Goal: Check status: Check status

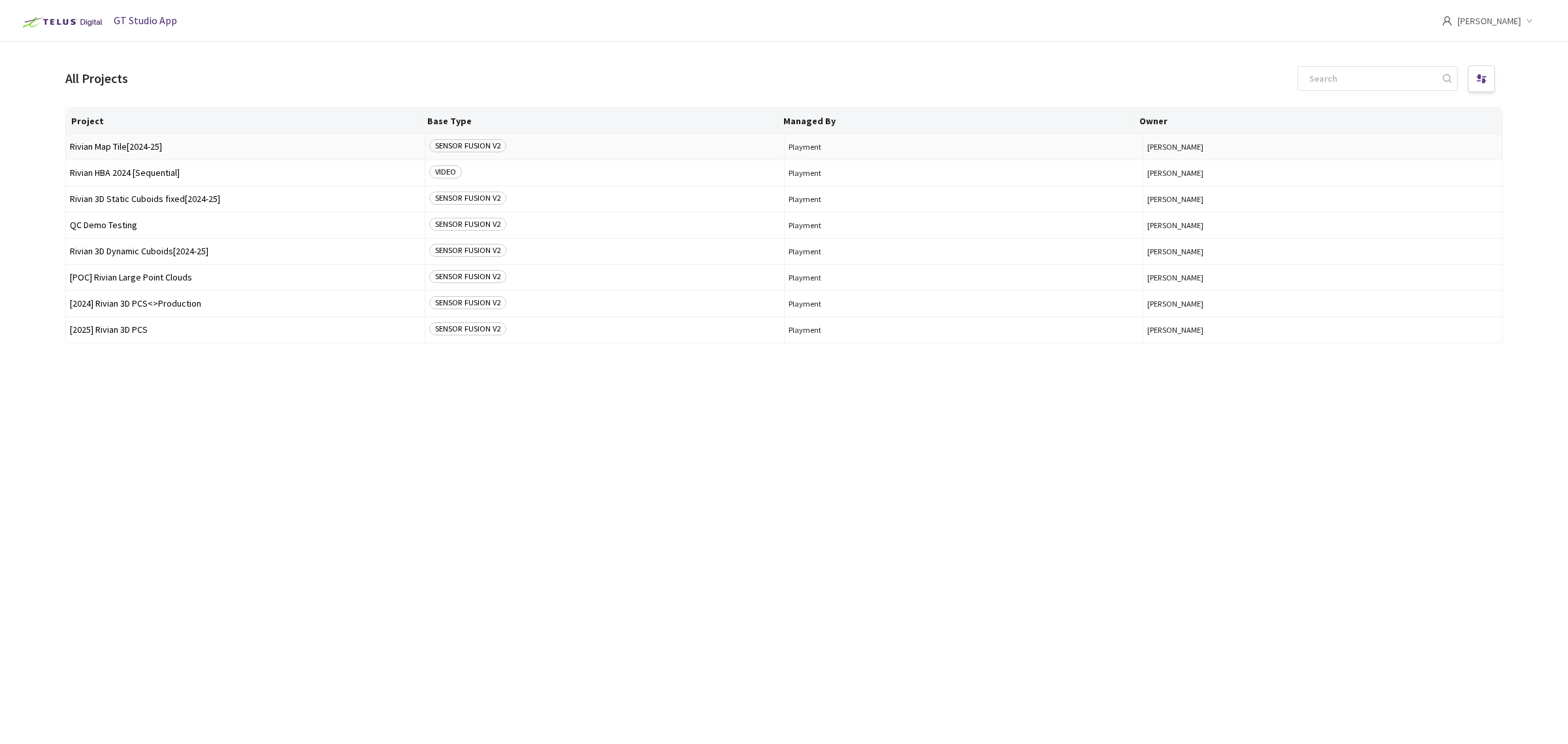
click at [112, 152] on td "Rivian Map Tile[2024-25]" at bounding box center [246, 147] width 359 height 26
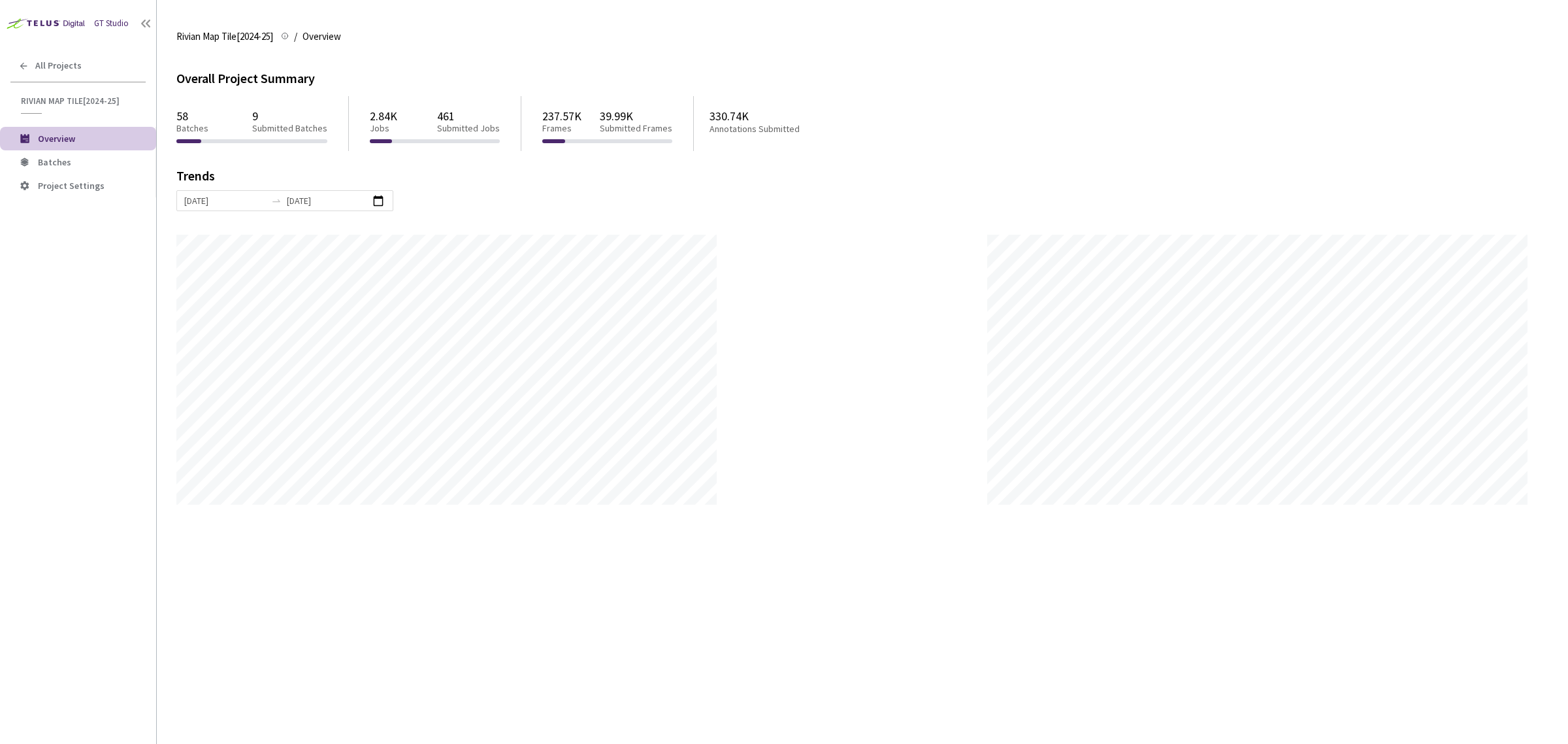
scroll to position [744, 1568]
click at [102, 154] on li "Batches" at bounding box center [78, 162] width 156 height 24
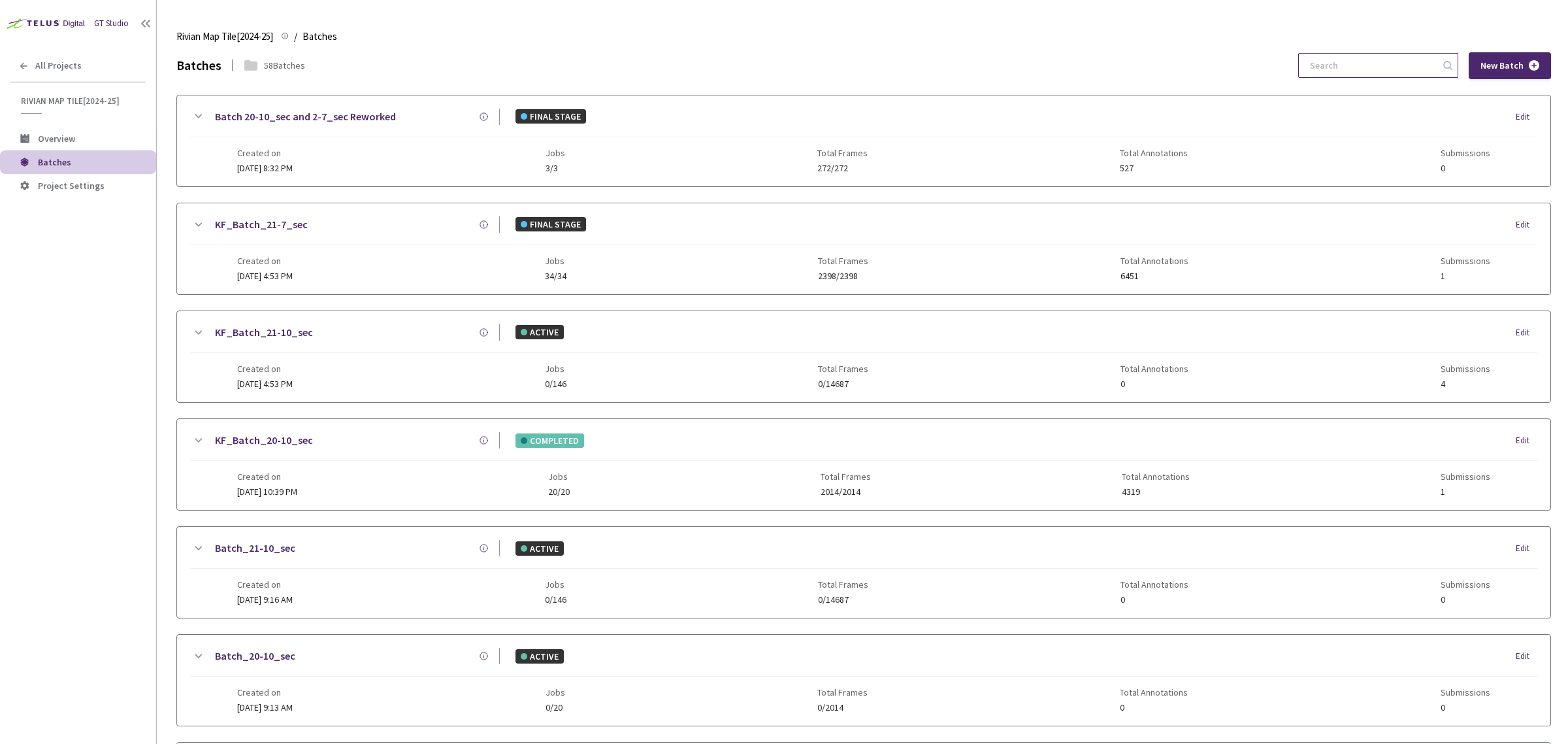
click at [1391, 73] on input at bounding box center [1372, 65] width 139 height 24
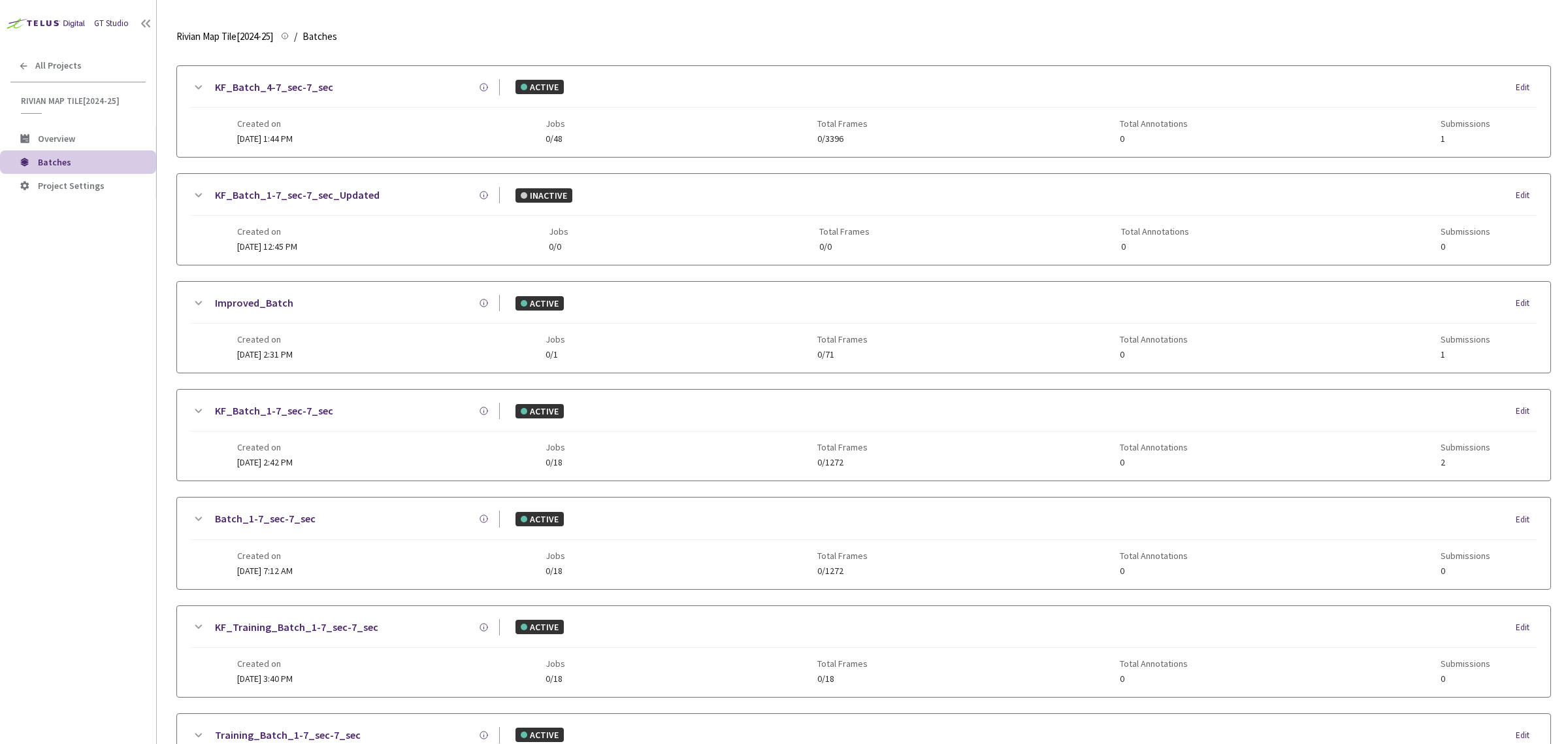
scroll to position [377, 0]
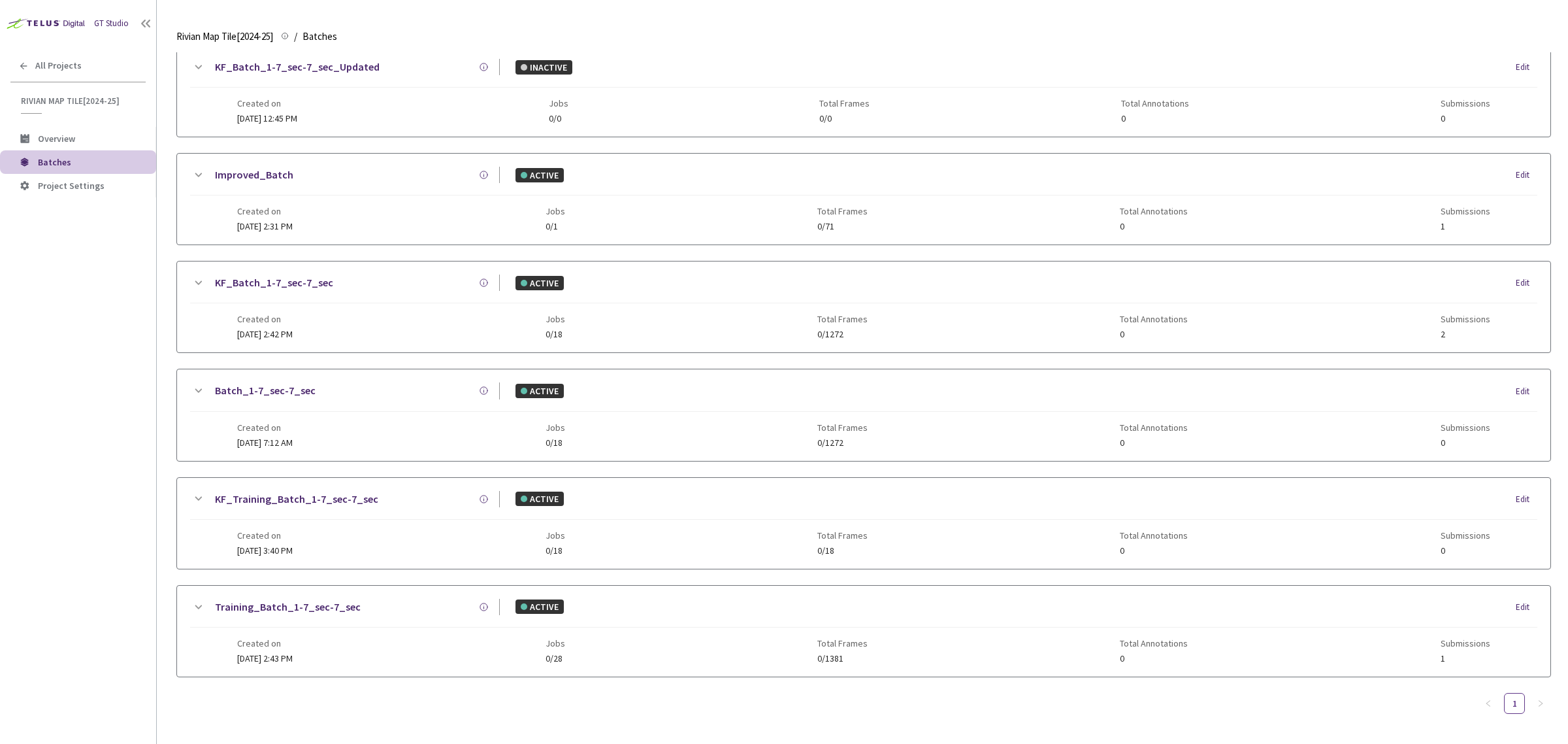
type input "1-7"
click at [272, 285] on link "KF_Batch_1-7_sec-7_sec" at bounding box center [274, 283] width 119 height 17
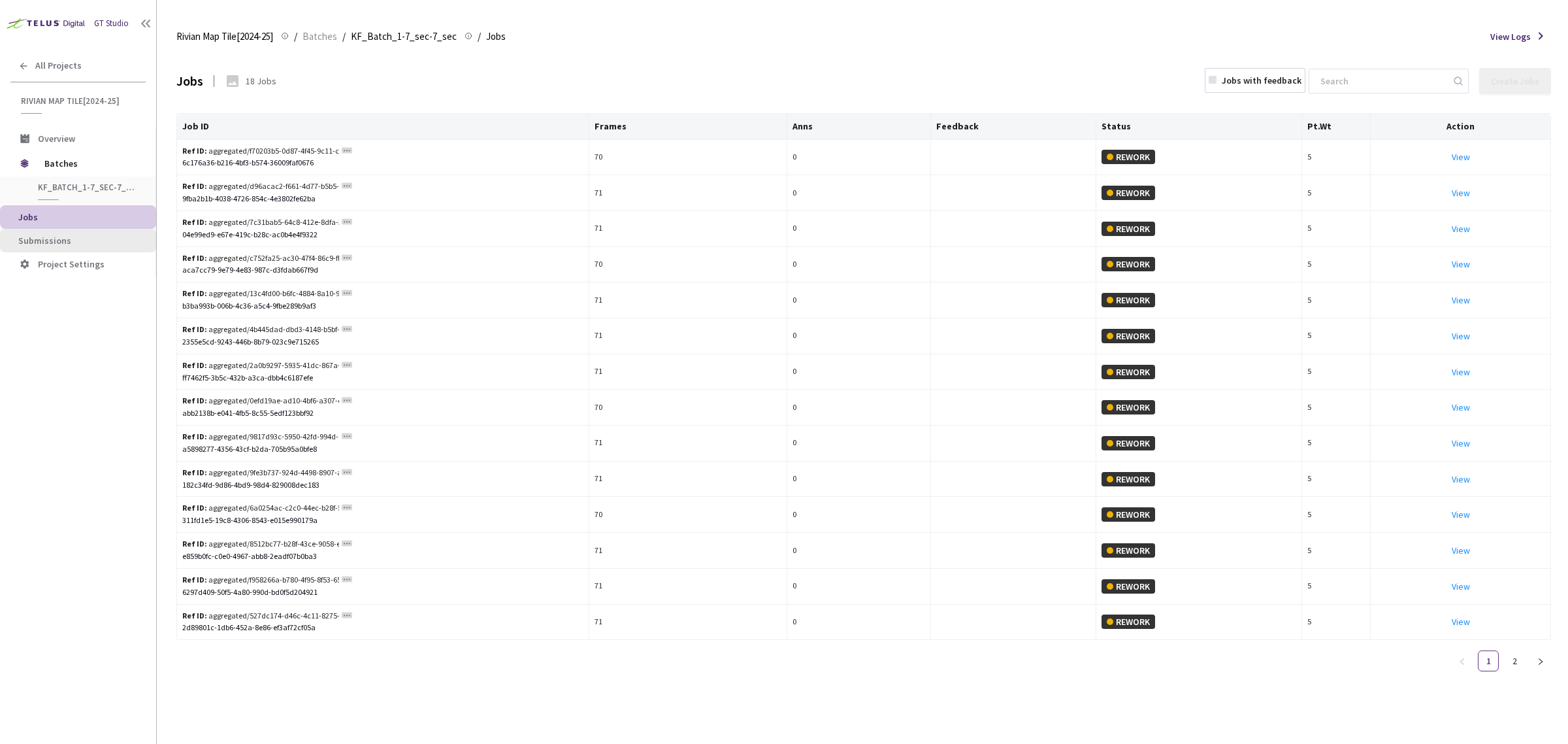
click at [68, 239] on span "Submissions" at bounding box center [81, 240] width 127 height 11
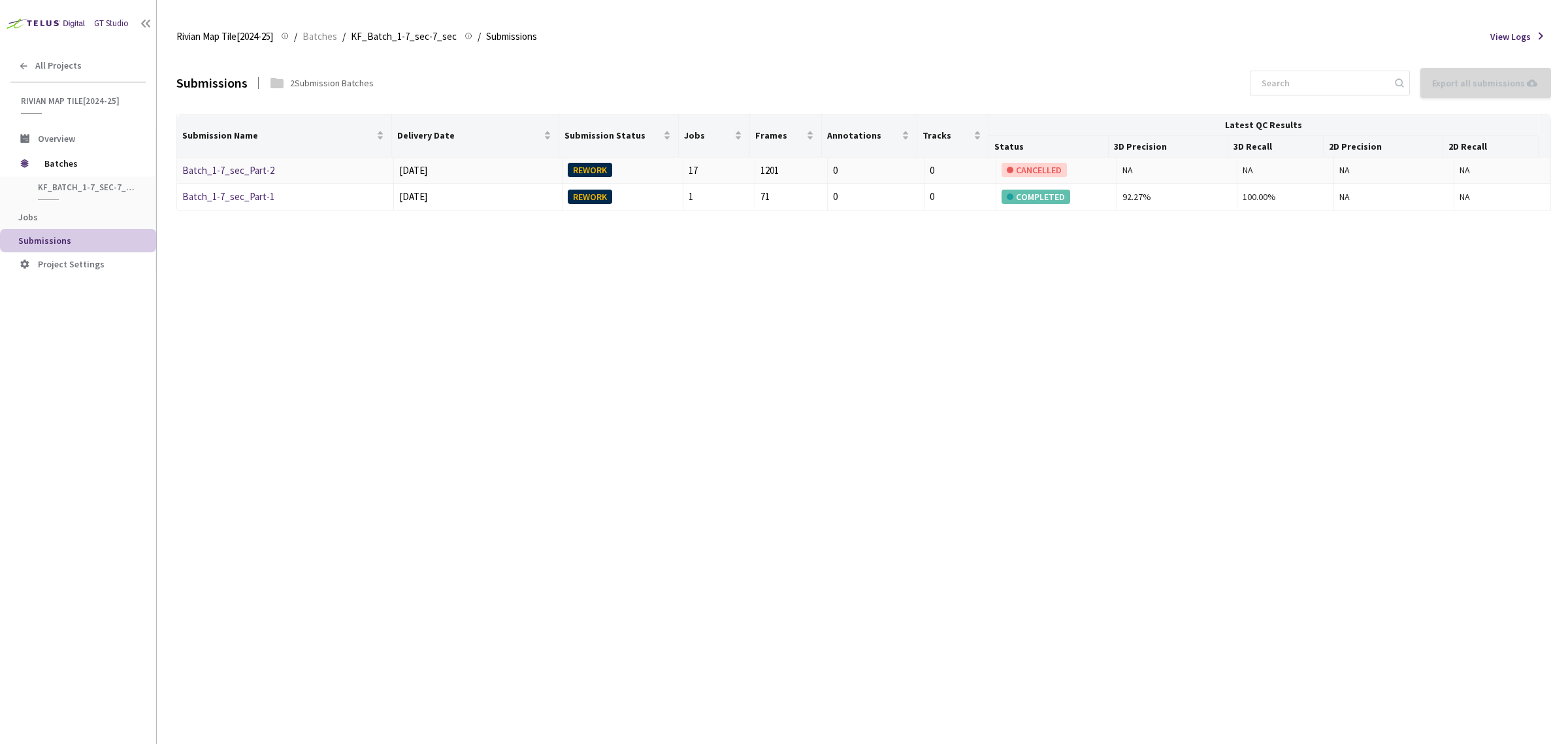
click at [244, 170] on link "Batch_1-7_sec_Part-2" at bounding box center [229, 170] width 92 height 12
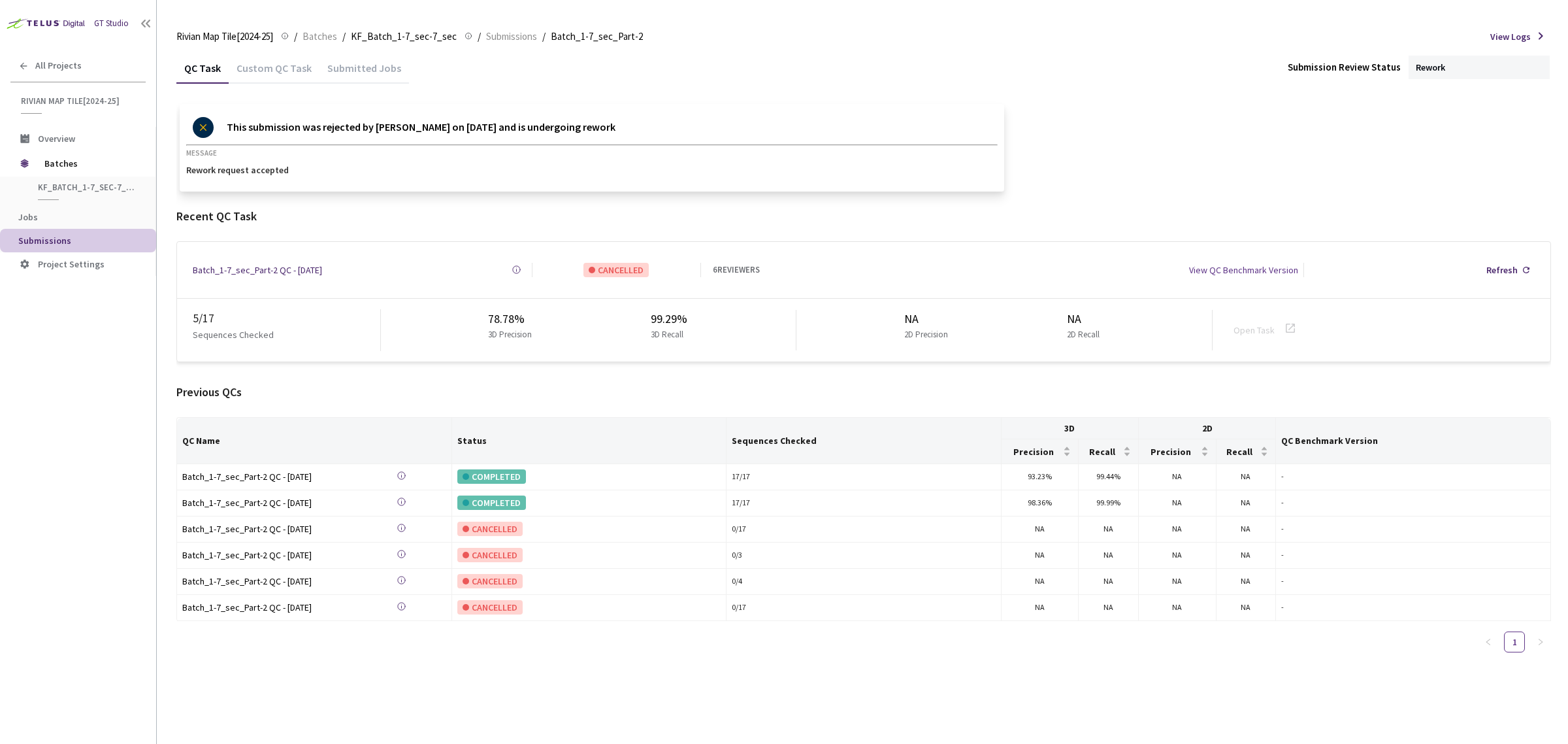
click at [343, 70] on div "Submitted Jobs" at bounding box center [364, 72] width 90 height 22
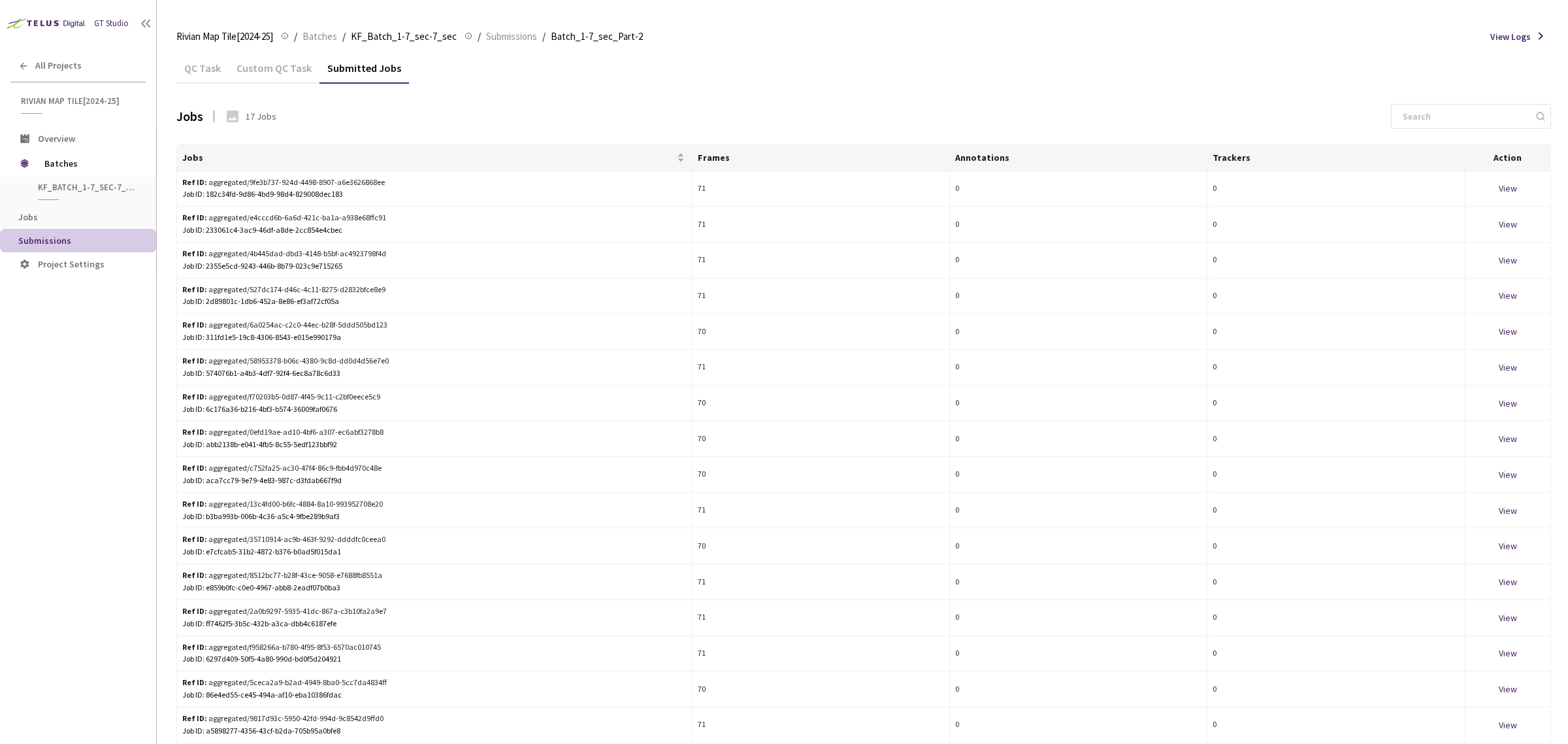
click at [283, 63] on div "Custom QC Task" at bounding box center [274, 72] width 91 height 22
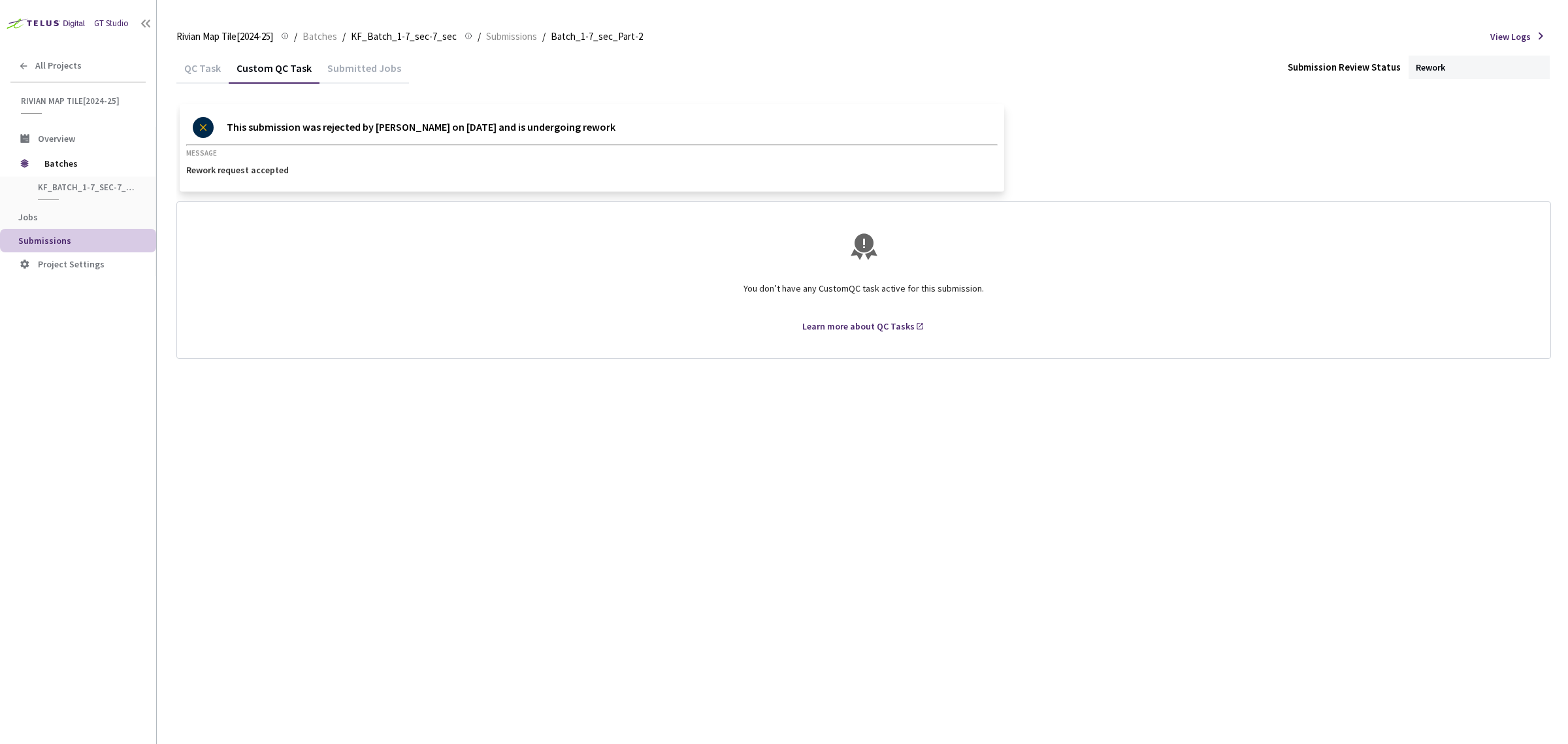
click at [199, 70] on div "QC Task" at bounding box center [202, 72] width 52 height 22
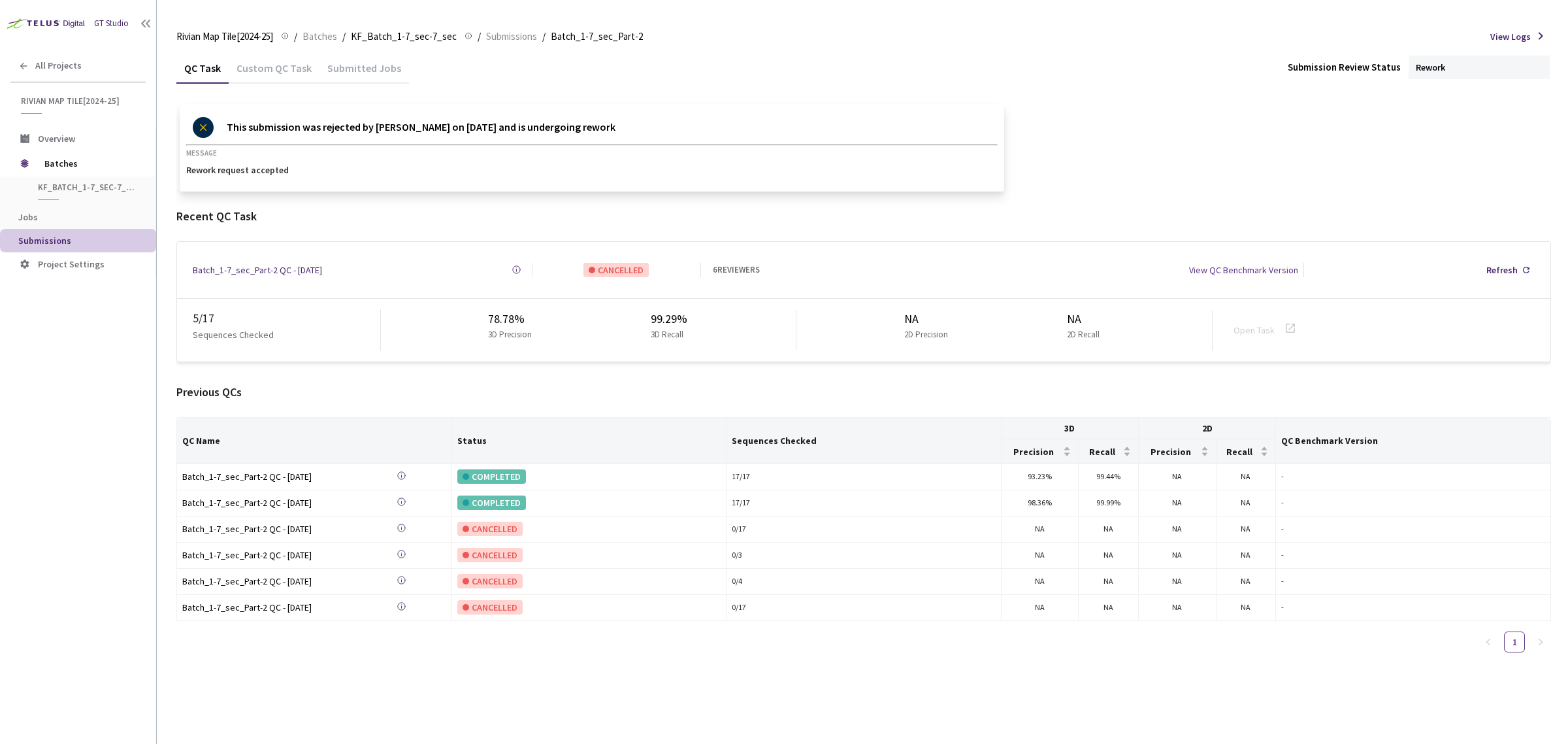
click at [351, 60] on div "Submitted Jobs" at bounding box center [364, 66] width 90 height 28
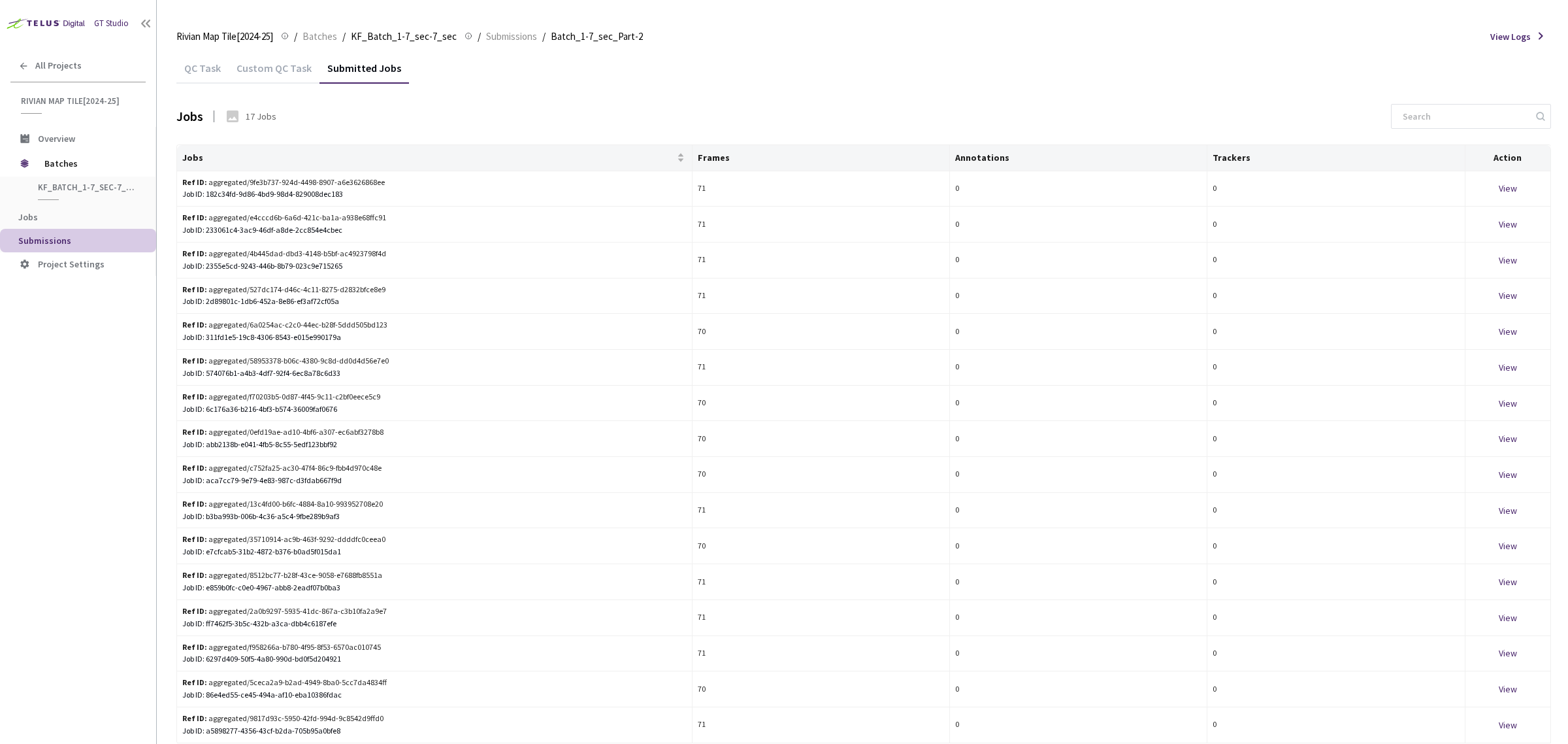
click at [206, 73] on div "QC Task" at bounding box center [202, 72] width 52 height 22
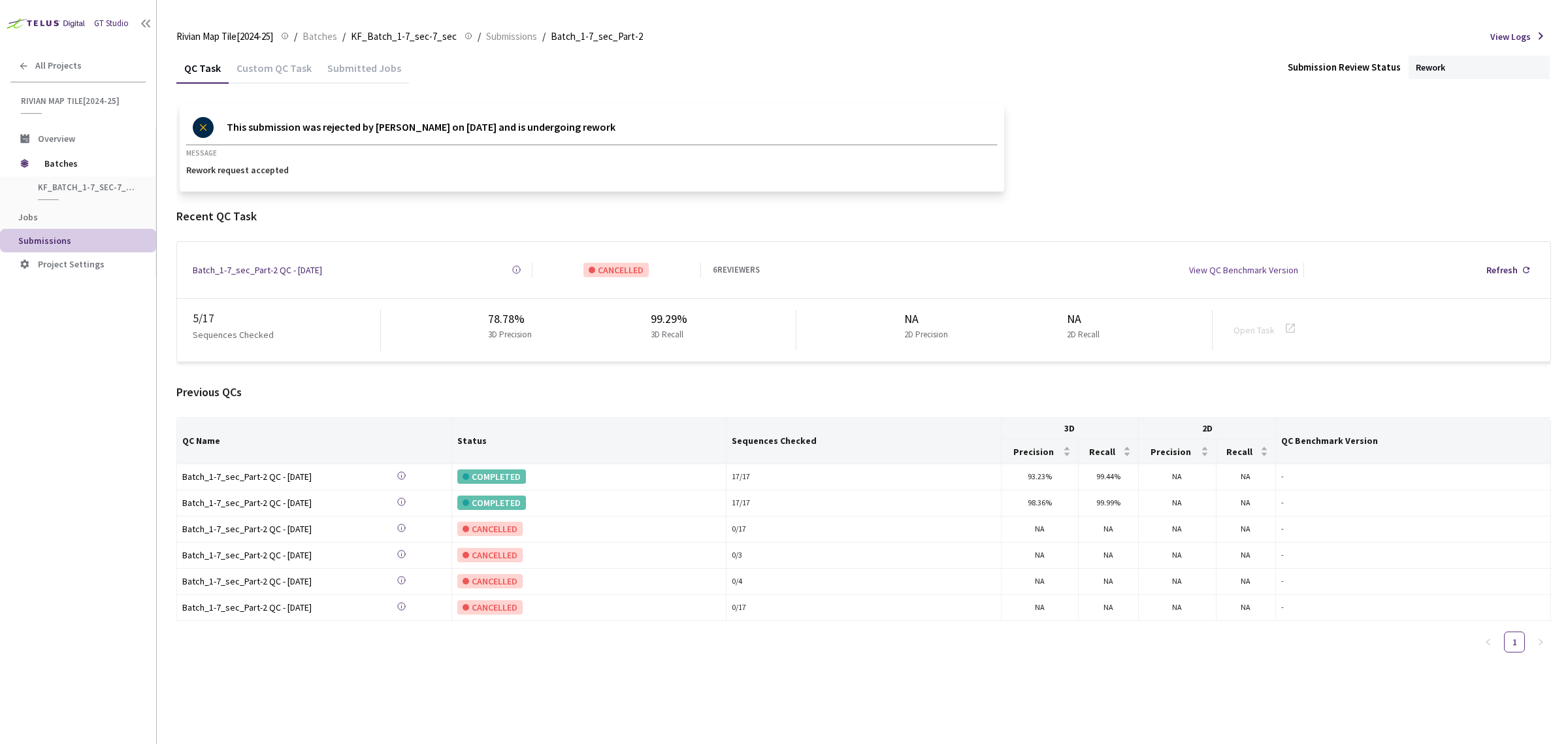
click at [294, 262] on div "Batch_1-7_sec_Part-2 QC - [DATE]" at bounding box center [257, 270] width 129 height 14
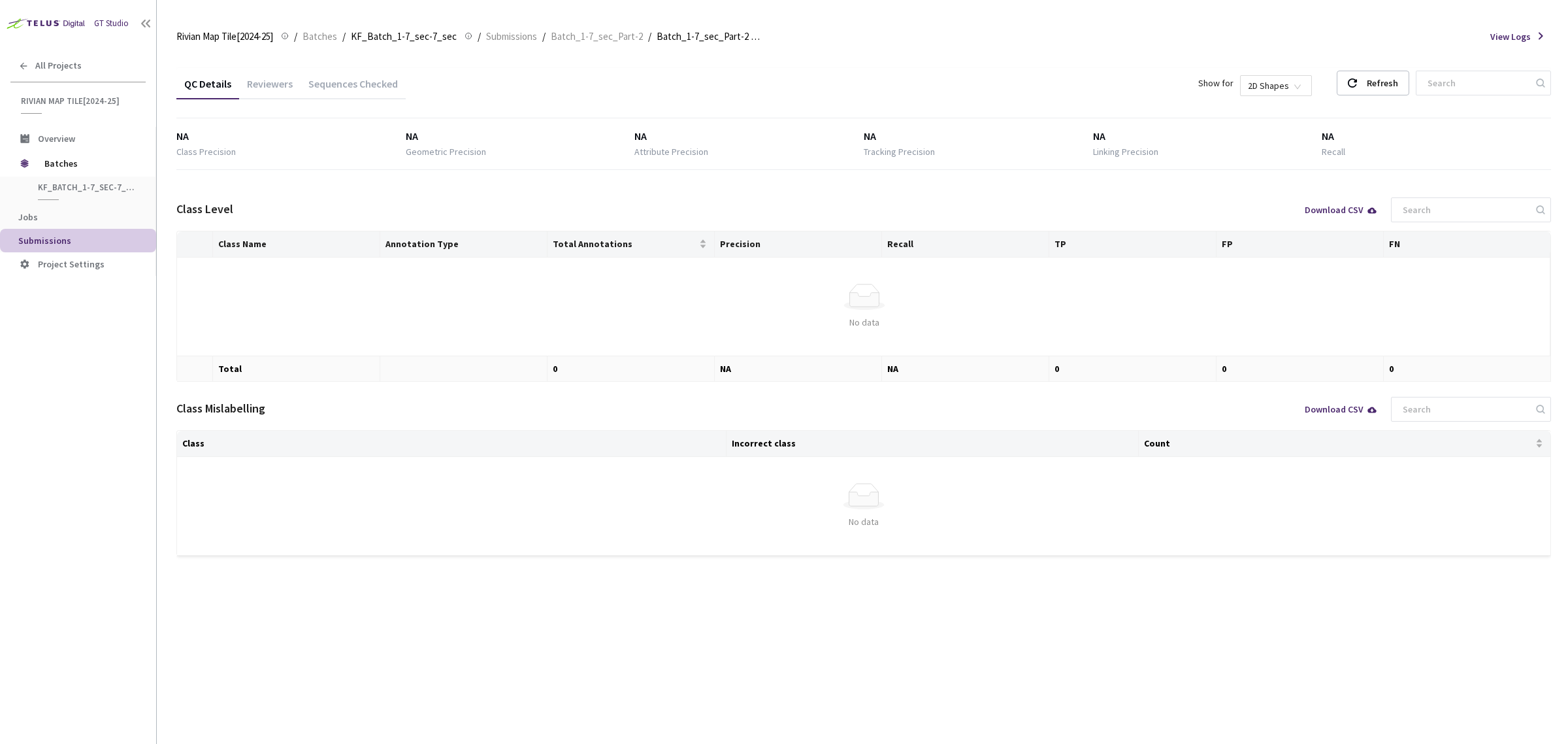
click at [349, 86] on div "Sequences Checked" at bounding box center [353, 88] width 105 height 22
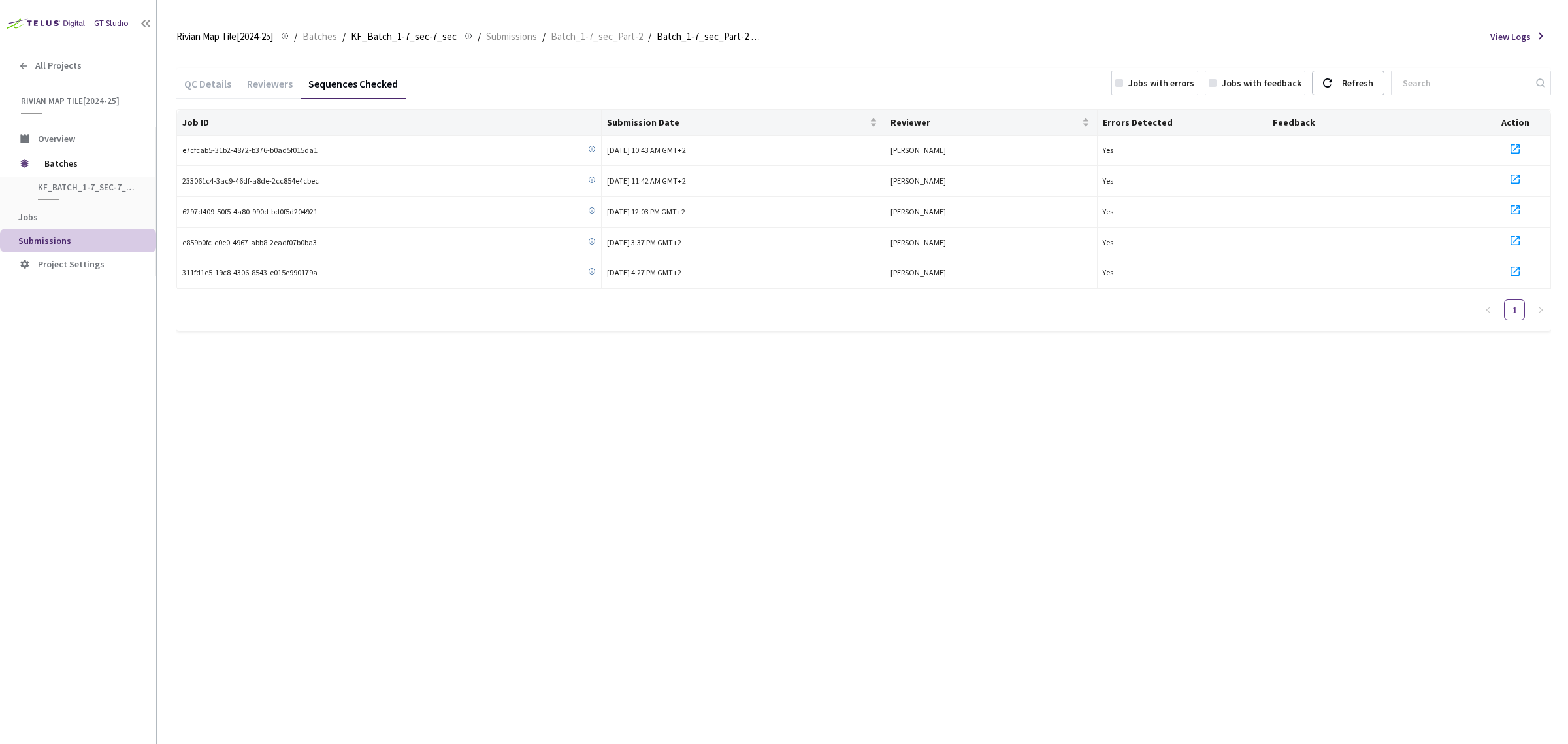
click at [257, 83] on div "Reviewers" at bounding box center [269, 88] width 61 height 22
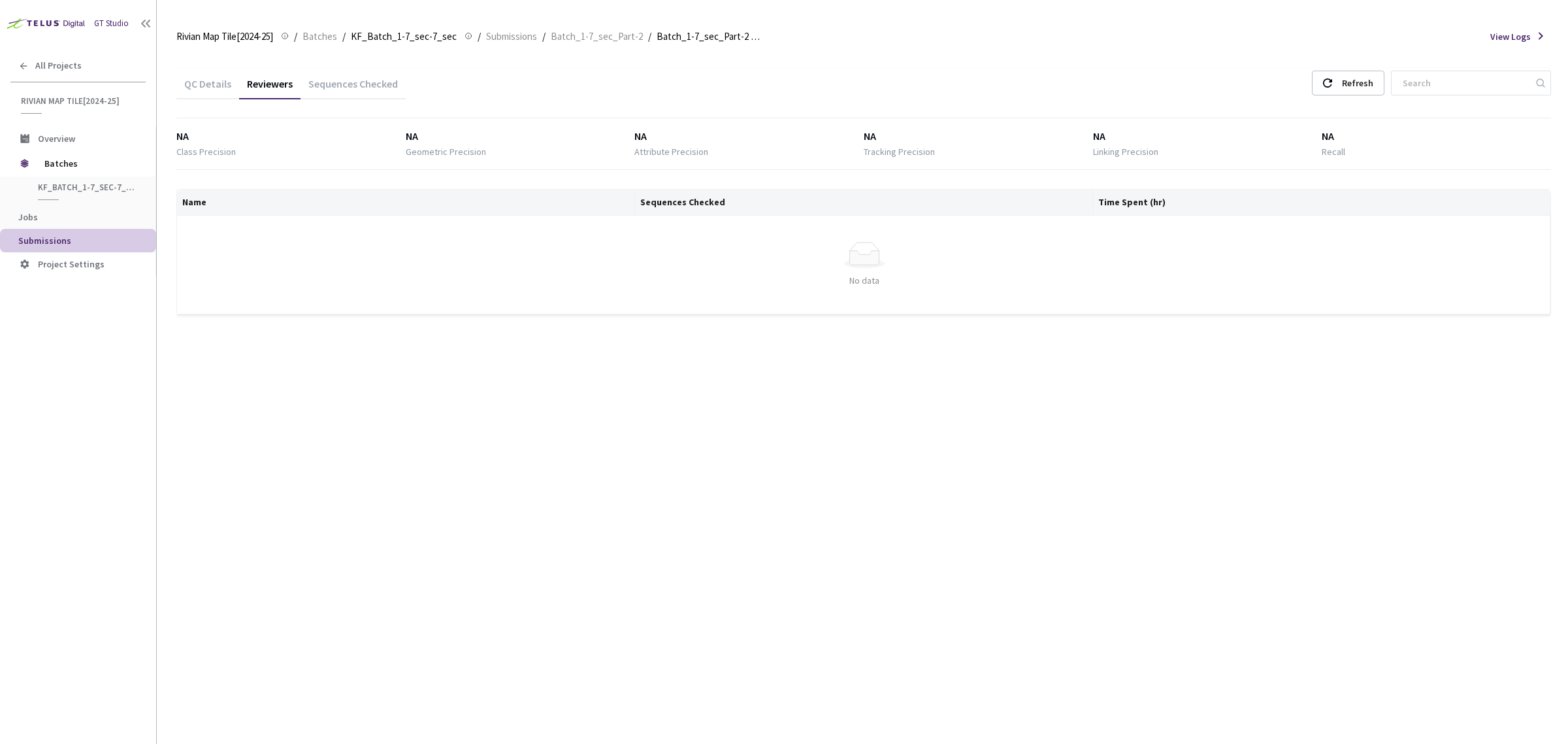
click at [216, 91] on div "QC Details" at bounding box center [207, 88] width 63 height 22
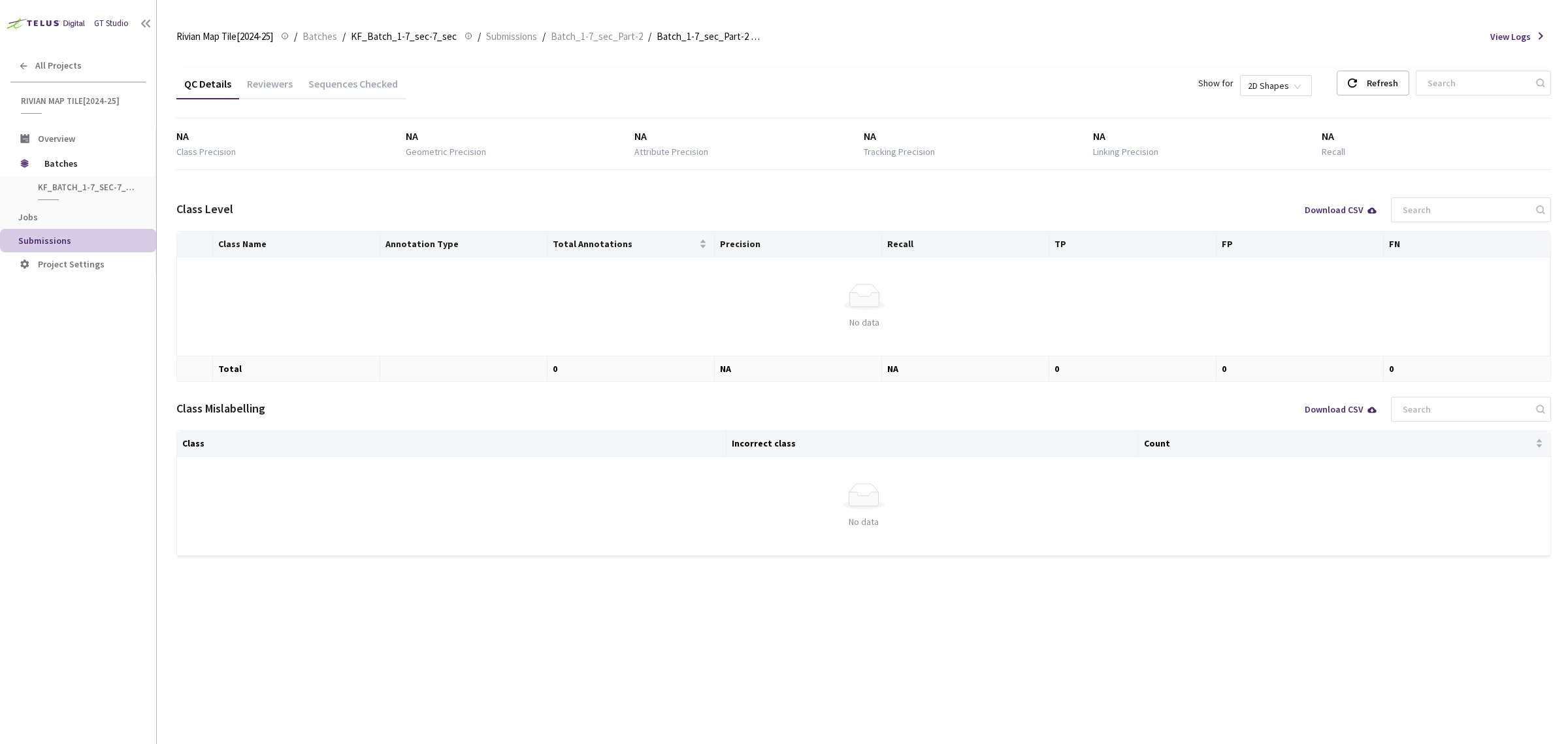
click at [321, 88] on div "Sequences Checked" at bounding box center [353, 88] width 105 height 22
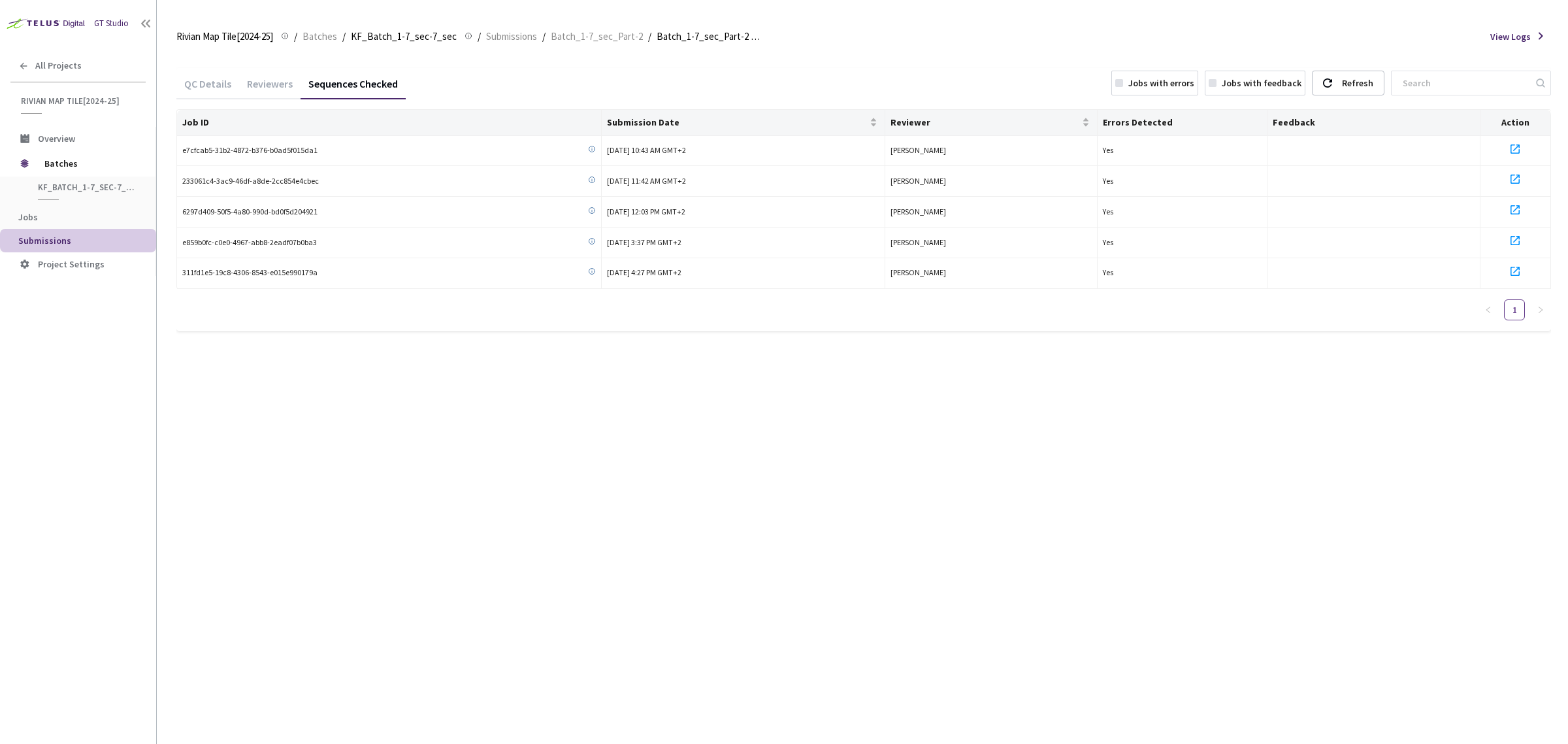
click at [262, 83] on div "Reviewers" at bounding box center [269, 88] width 61 height 22
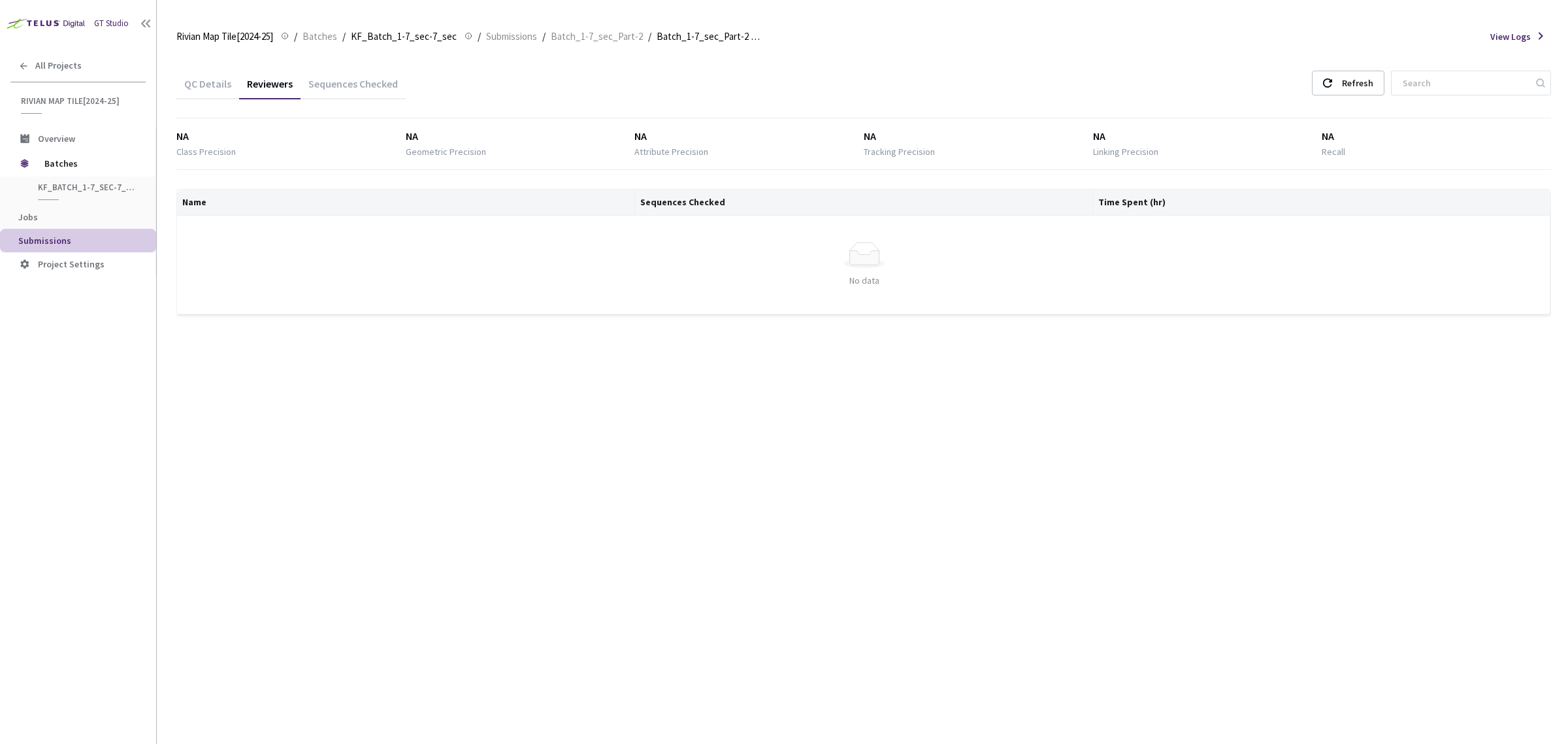
click at [210, 83] on div "QC Details" at bounding box center [207, 88] width 63 height 22
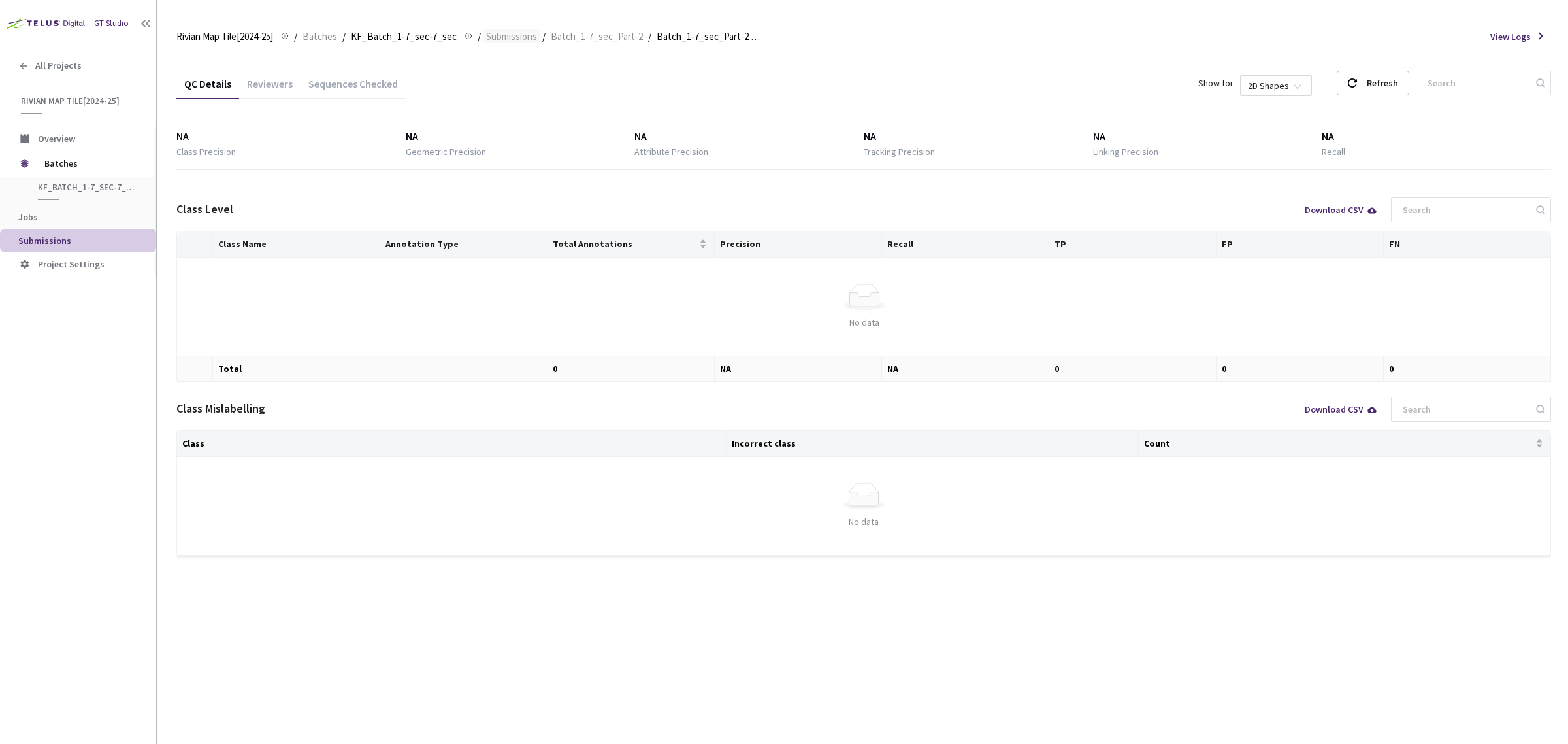
click at [501, 37] on span "Submissions" at bounding box center [511, 37] width 51 height 16
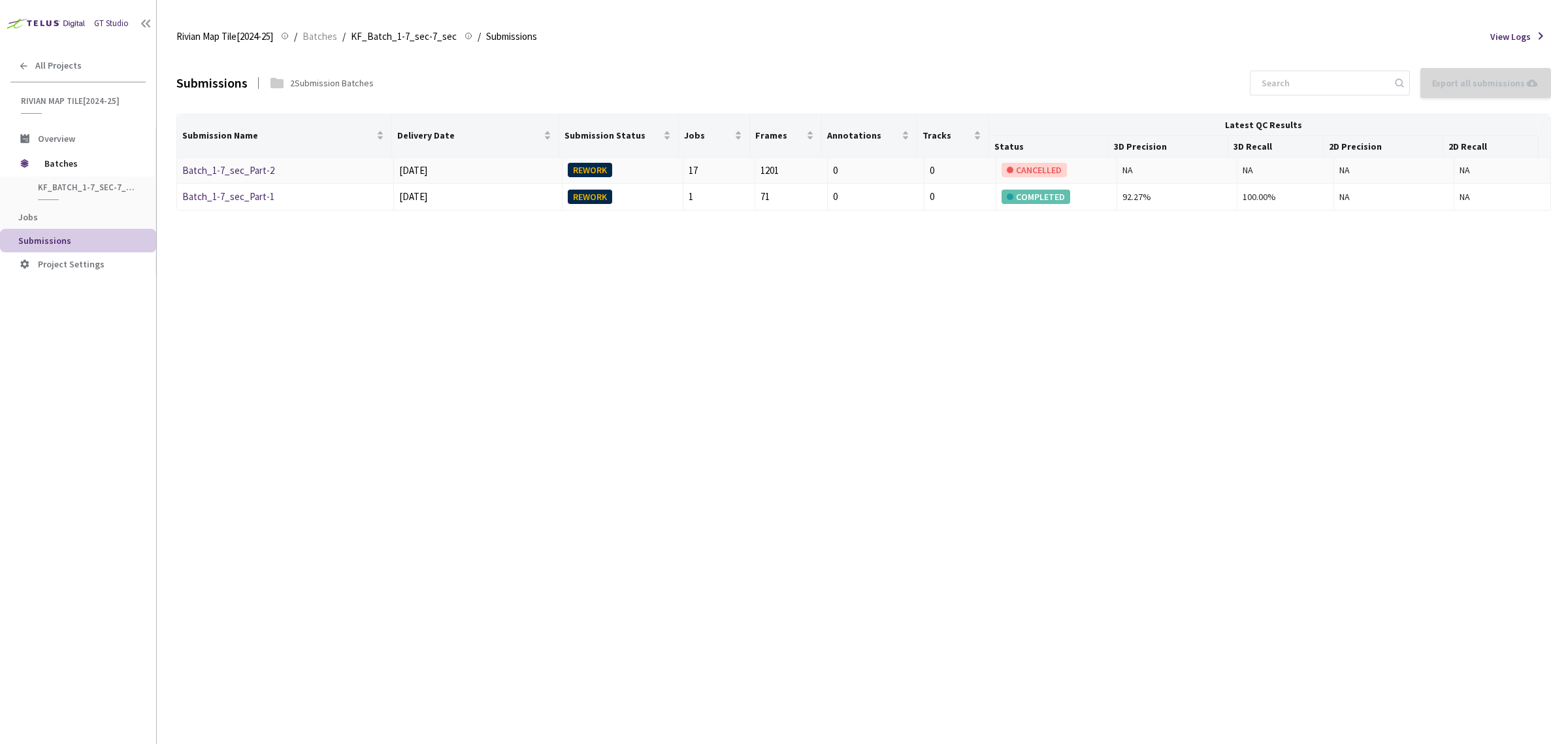
click at [246, 168] on link "Batch_1-7_sec_Part-2" at bounding box center [229, 170] width 92 height 12
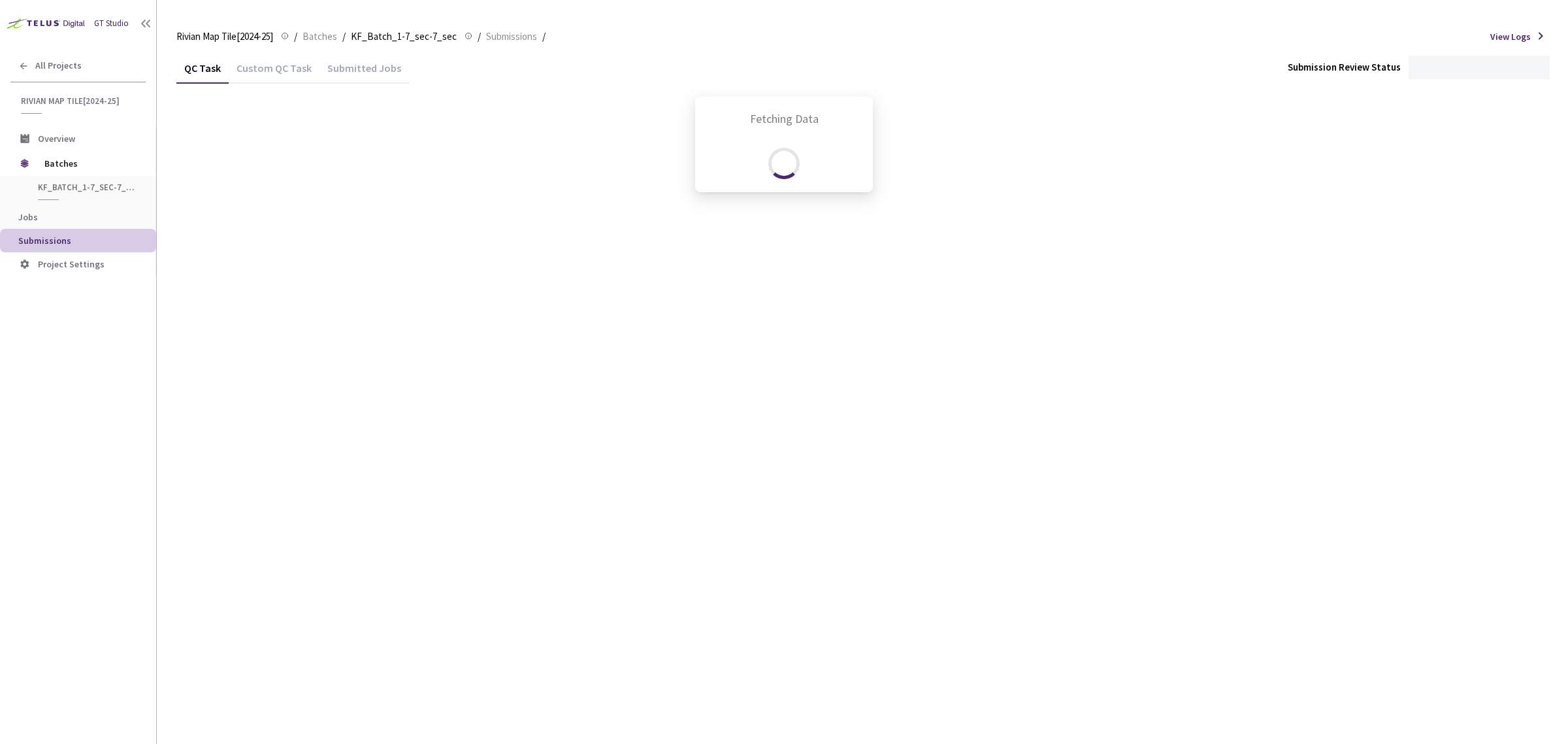
click at [348, 72] on div "Fetching Data" at bounding box center [784, 372] width 1568 height 744
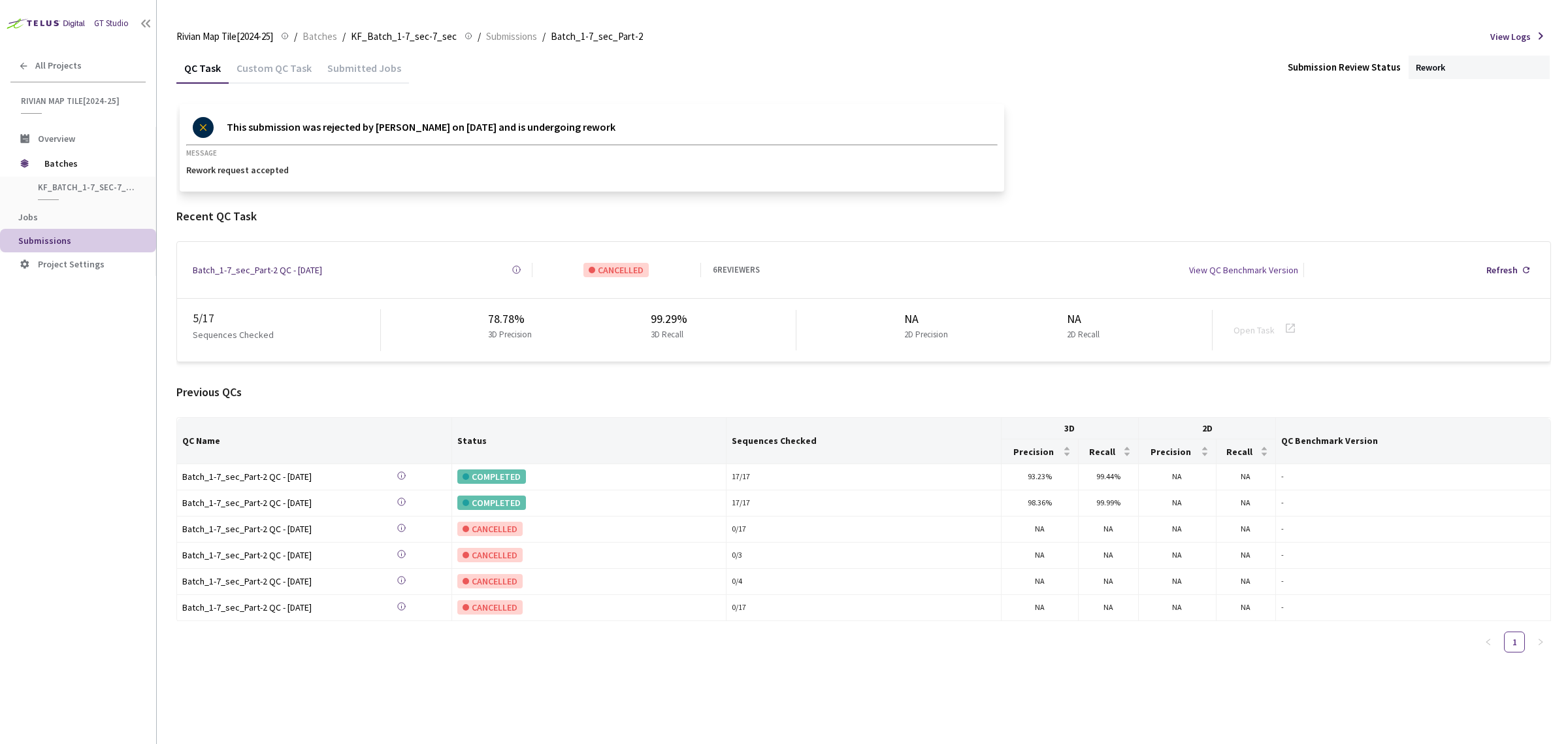
click at [347, 72] on div "Submitted Jobs" at bounding box center [364, 72] width 90 height 22
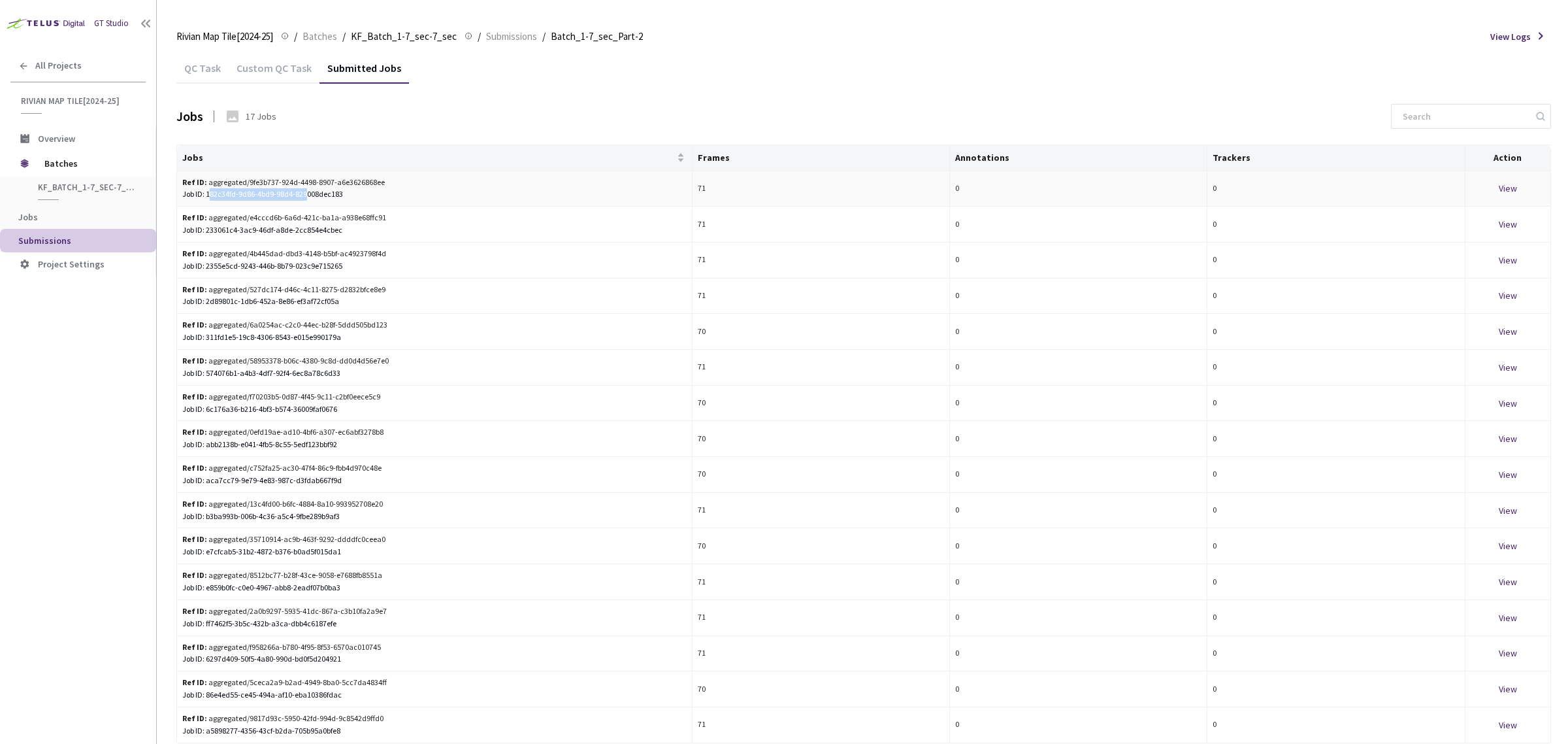
drag, startPoint x: 210, startPoint y: 197, endPoint x: 308, endPoint y: 203, distance: 98.2
click at [308, 203] on td "Ref ID: aggregated/9fe3b737-924d-4498-8907-a6e3626868ee Job ID: 182c34fd-9d86-4…" at bounding box center [434, 189] width 515 height 36
click at [344, 193] on div "Job ID: 182c34fd-9d86-4bd9-98d4-829008dec183" at bounding box center [435, 194] width 504 height 12
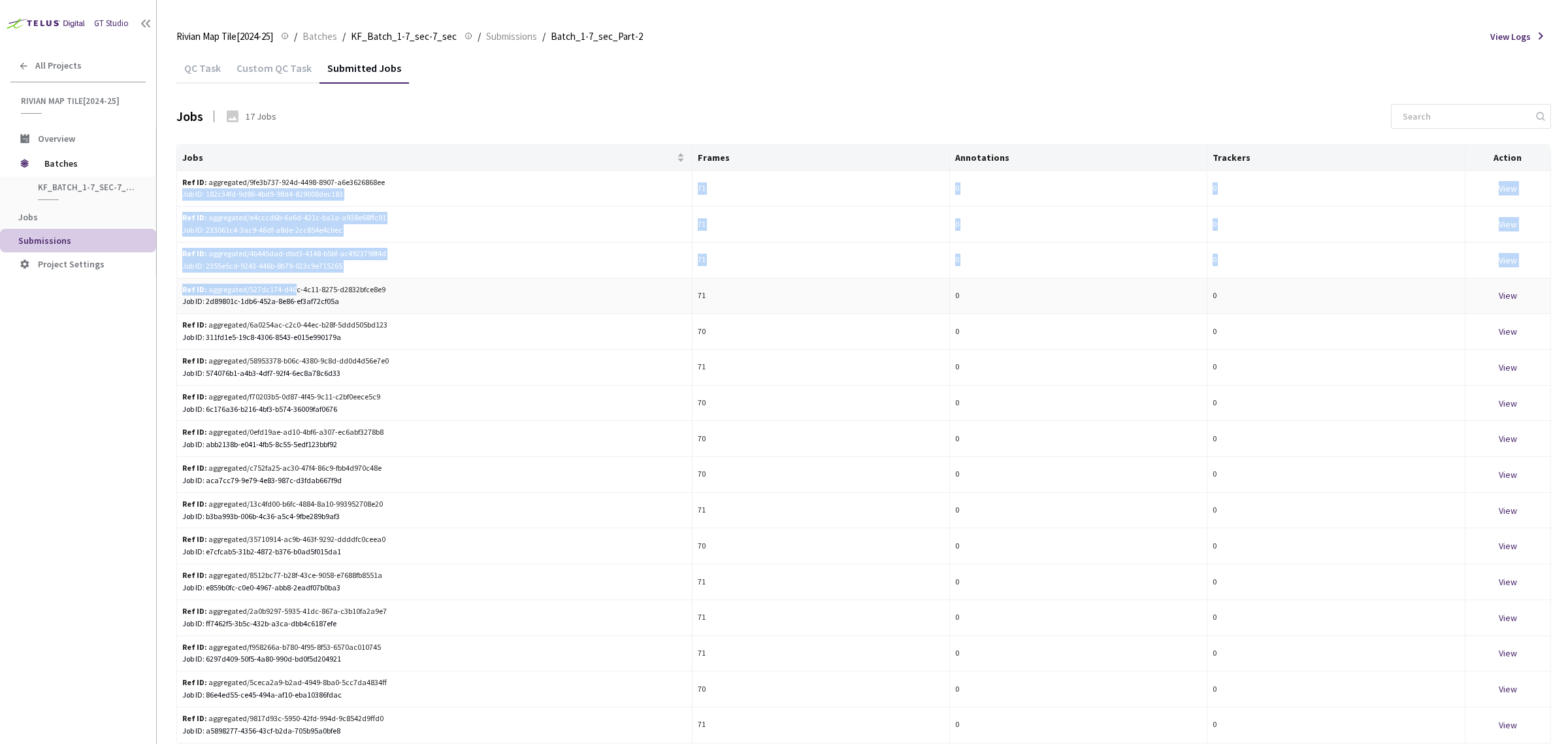
drag, startPoint x: 181, startPoint y: 190, endPoint x: 292, endPoint y: 282, distance: 144.2
click at [292, 282] on tbody "Ref ID: aggregated/9fe3b737-924d-4498-8907-a6e3626868ee Job ID: 182c34fd-9d86-4…" at bounding box center [864, 456] width 1374 height 571
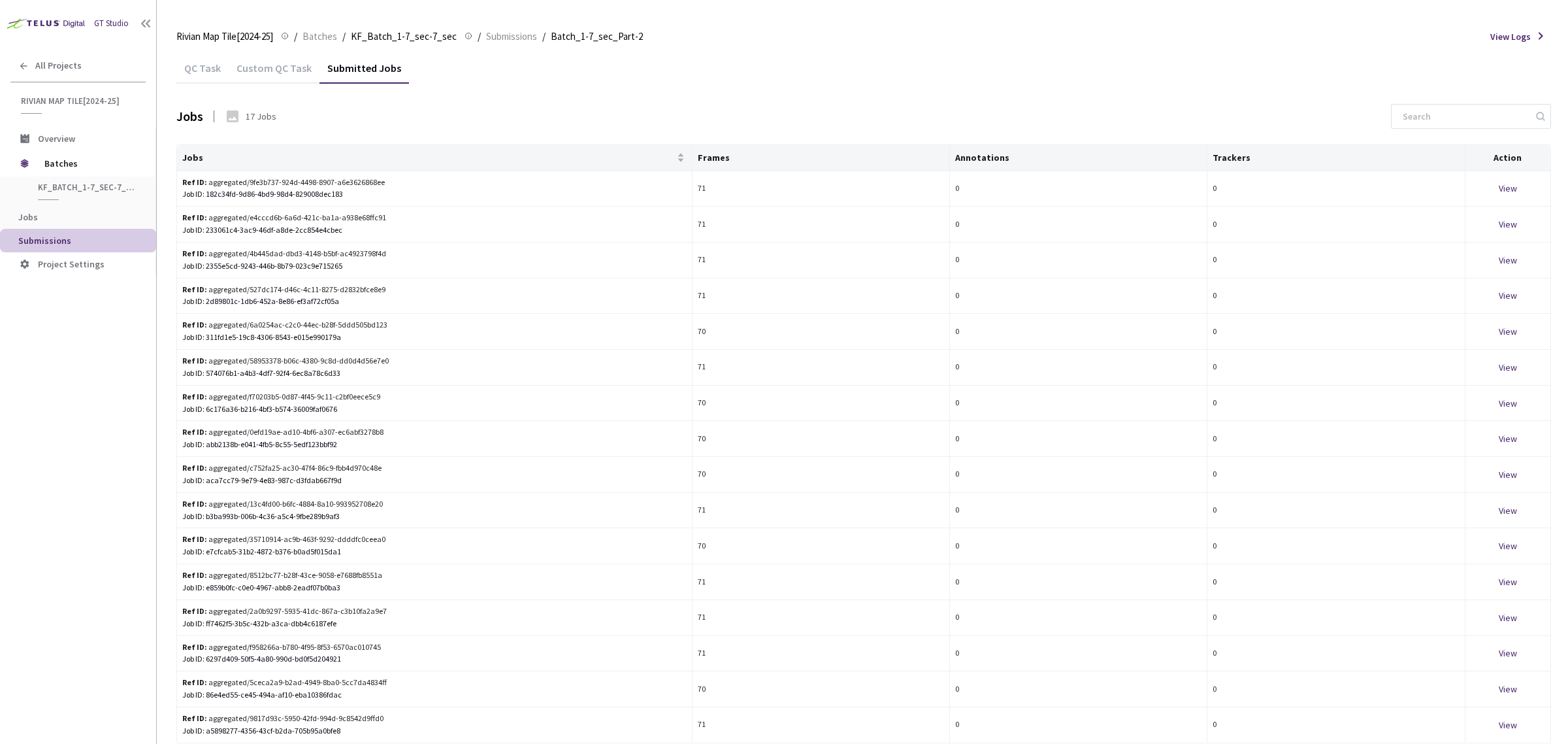
click at [190, 68] on div "QC Task" at bounding box center [202, 72] width 52 height 22
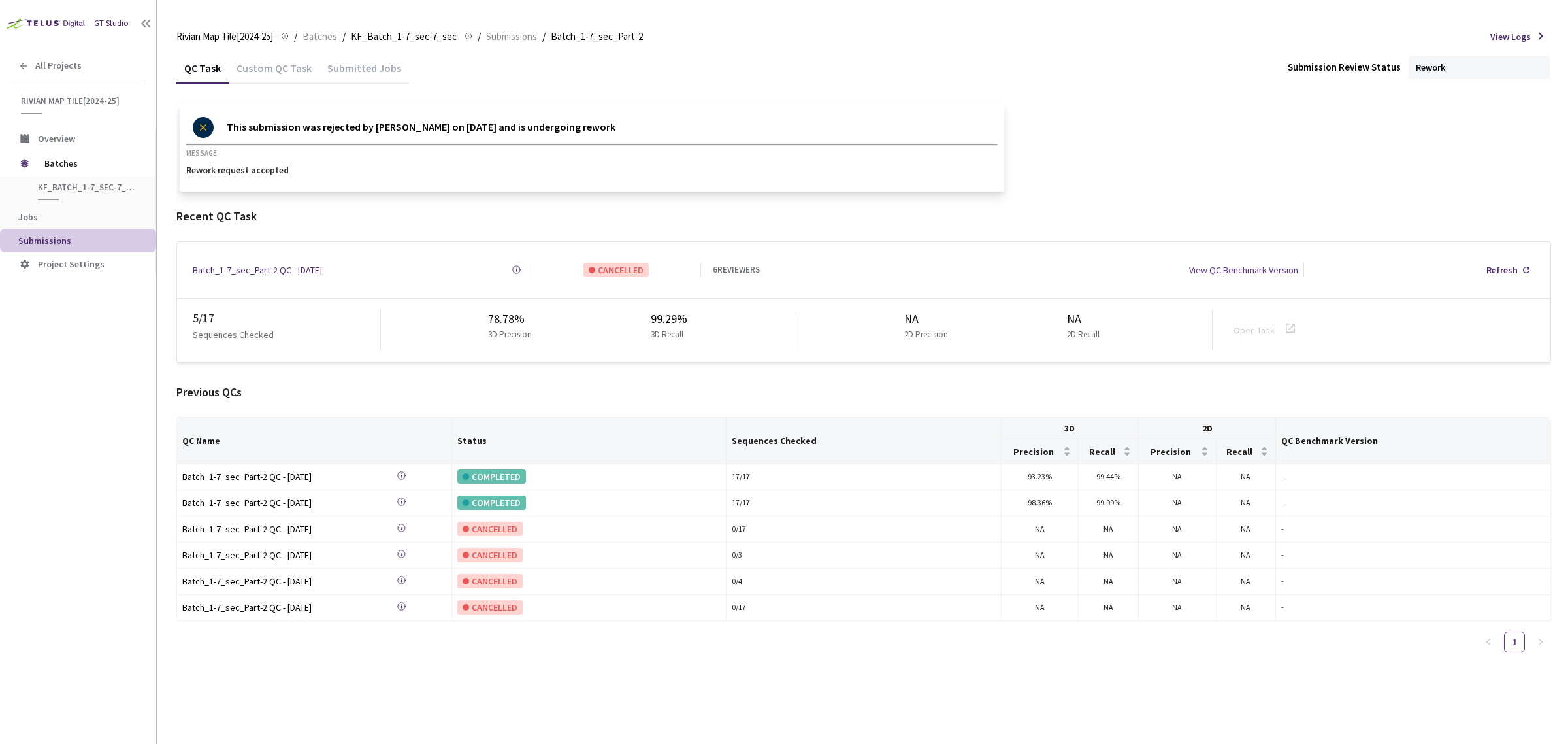
click at [244, 69] on div "Custom QC Task" at bounding box center [274, 72] width 91 height 22
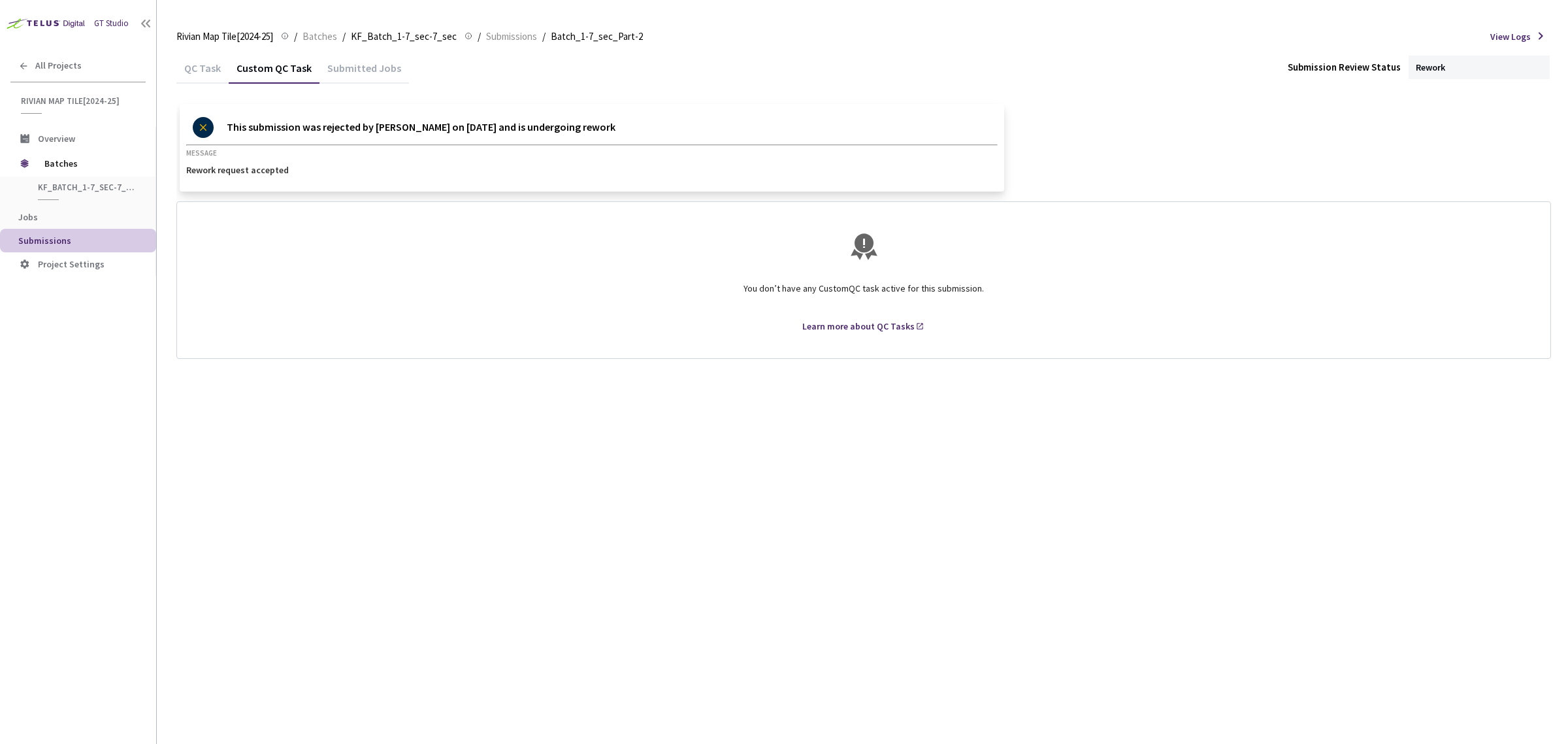
click at [347, 64] on div "Submitted Jobs" at bounding box center [364, 72] width 90 height 22
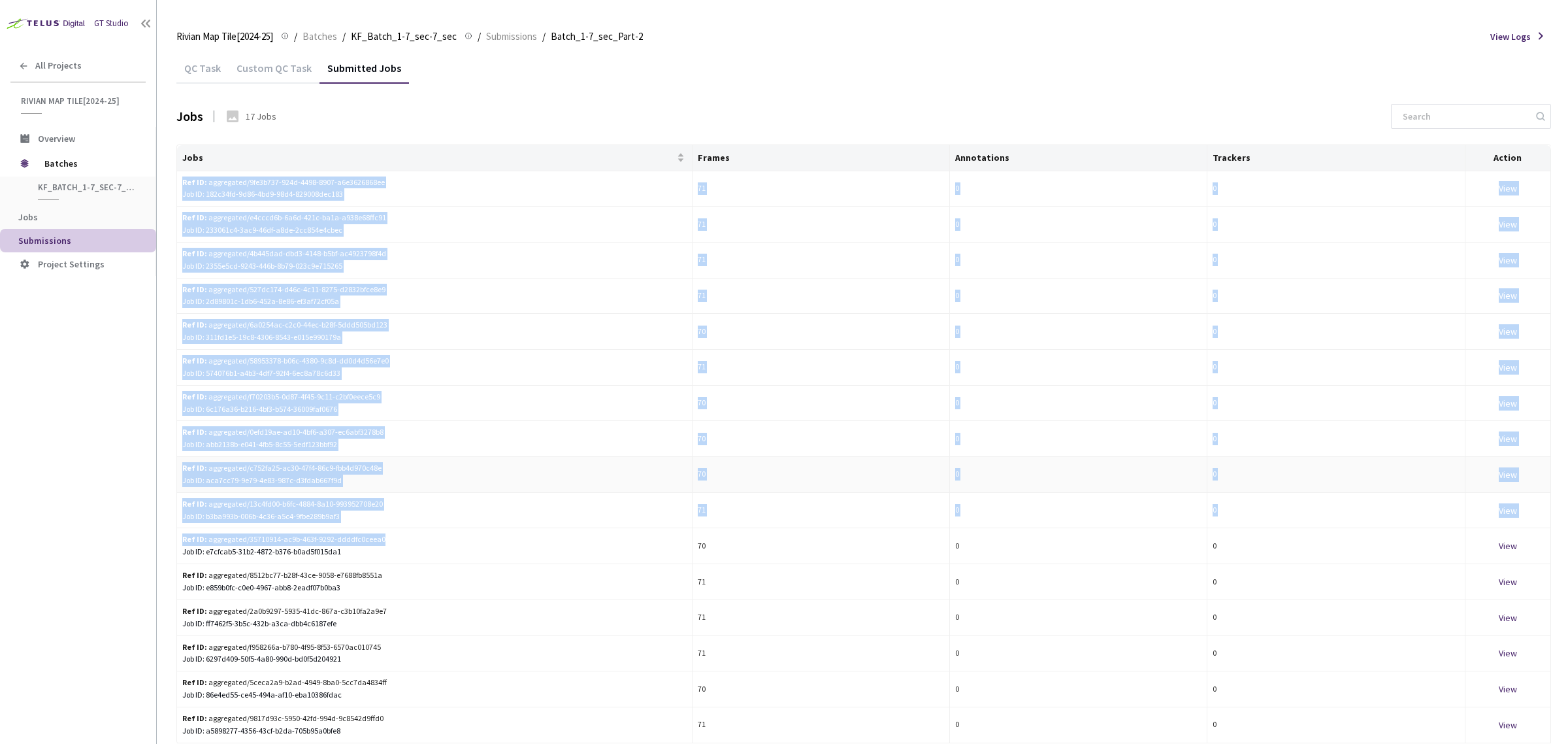
scroll to position [54, 0]
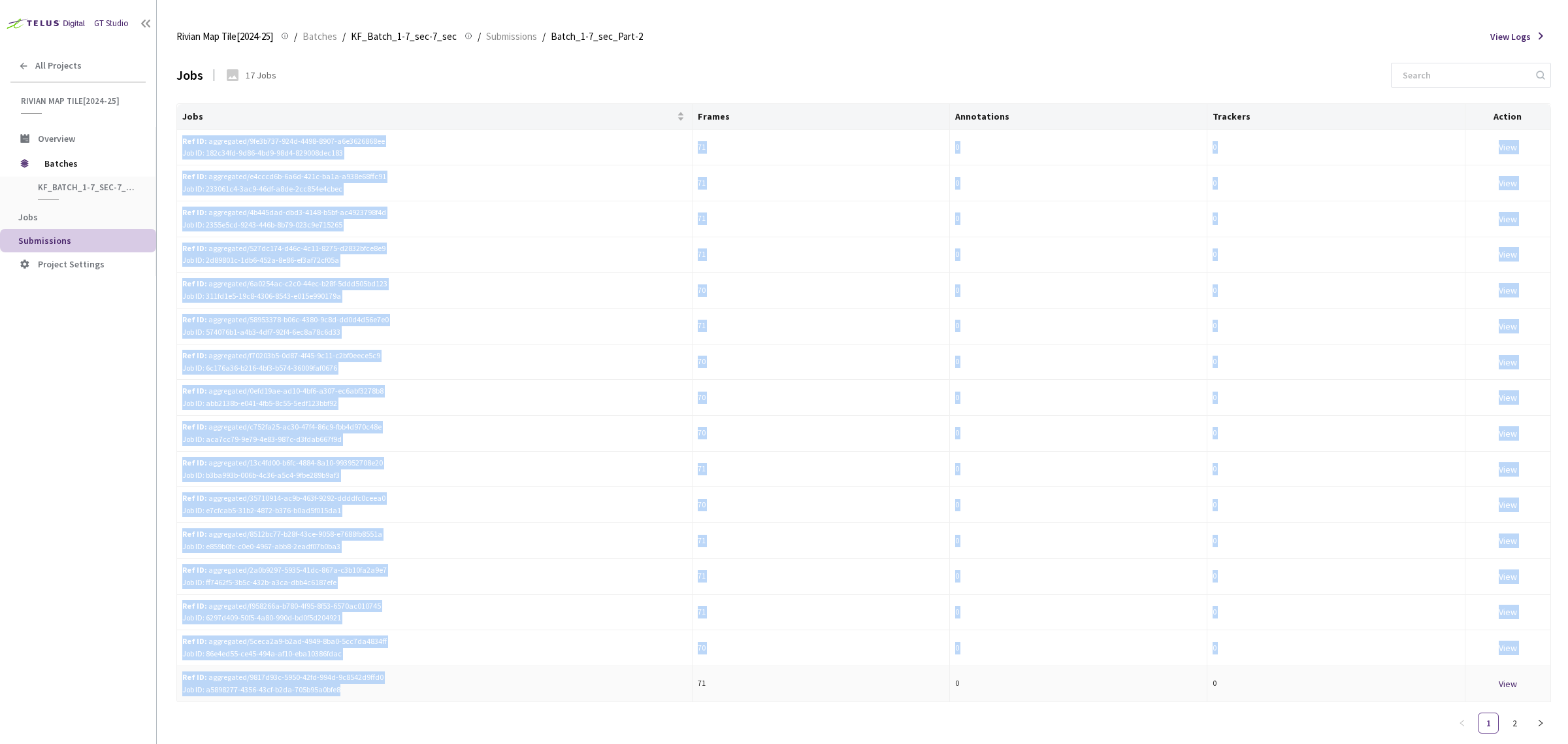
drag, startPoint x: 180, startPoint y: 180, endPoint x: 478, endPoint y: 689, distance: 589.8
click at [478, 689] on tbody "Ref ID: aggregated/9fe3b737-924d-4498-8907-a6e3626868ee Job ID: 182c34fd-9d86-4…" at bounding box center [864, 415] width 1374 height 571
copy tbody "Ref ID: aggregated/9fe3b737-924d-4498-8907-a6e3626868ee Job ID: 182c34fd-9d86-4…"
click at [1516, 714] on link "2" at bounding box center [1514, 722] width 19 height 19
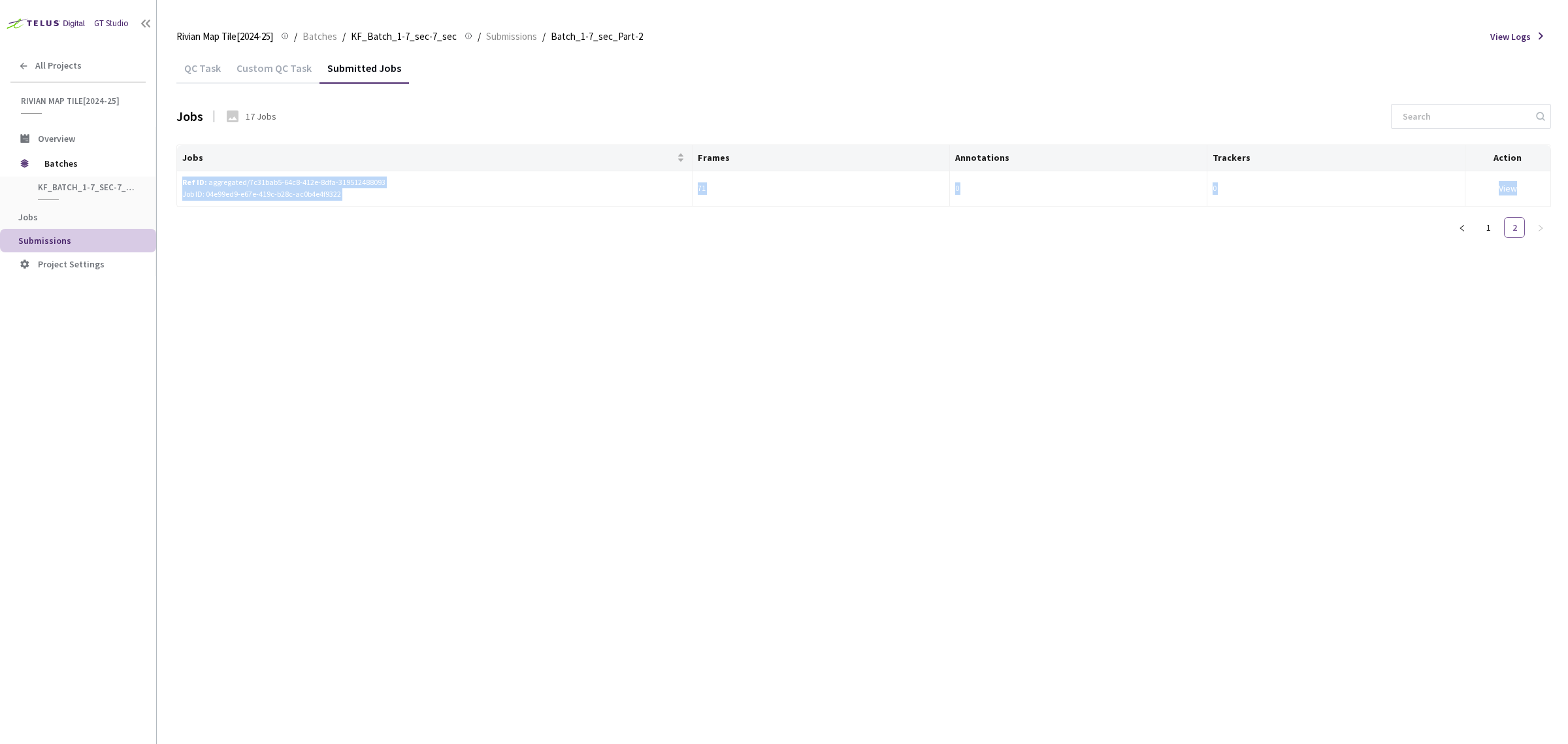
scroll to position [0, 0]
click at [474, 440] on div "QC Task Custom QC Task Submitted Jobs Jobs 17 Jobs Jobs Frames Annotations Trac…" at bounding box center [863, 398] width 1375 height 692
drag, startPoint x: 188, startPoint y: 183, endPoint x: 369, endPoint y: 197, distance: 181.5
click at [369, 197] on td "Ref ID: aggregated/7c31bab5-64c8-412e-8dfa-319512488093 Job ID: 04e99ed9-e67e-4…" at bounding box center [434, 189] width 515 height 36
copy div "Ref ID: aggregated/7c31bab5-64c8-412e-8dfa-319512488093 Job ID: 04e99ed9-e67e-4…"
